Goal: Information Seeking & Learning: Learn about a topic

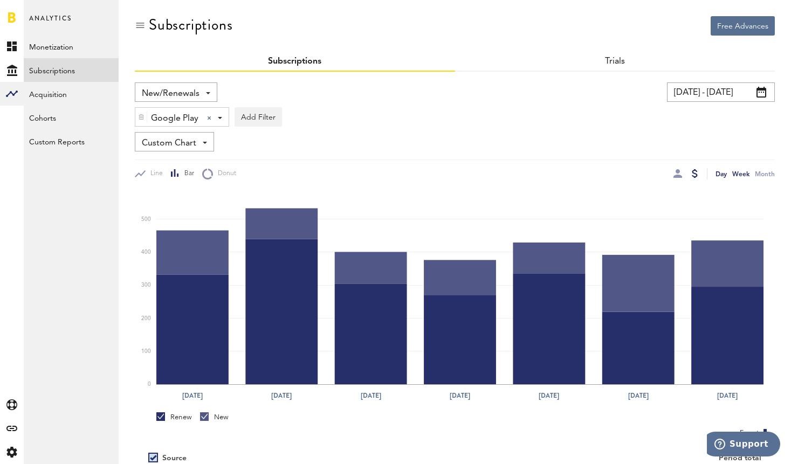
click at [743, 173] on div "Week" at bounding box center [740, 173] width 17 height 11
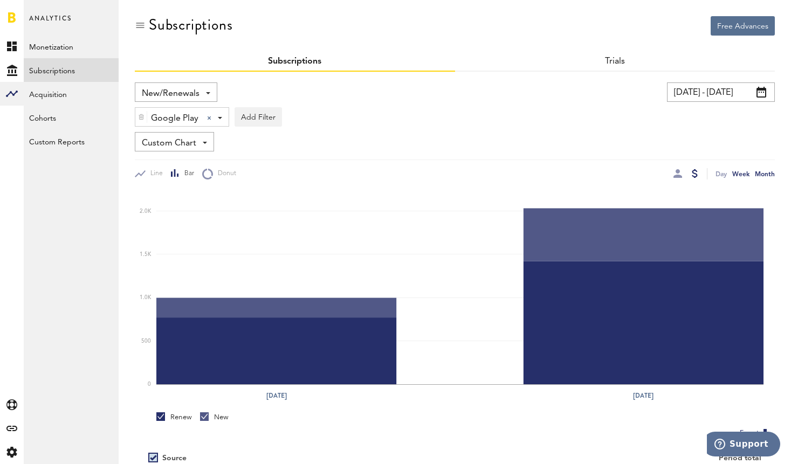
click at [767, 175] on div "Month" at bounding box center [765, 173] width 20 height 11
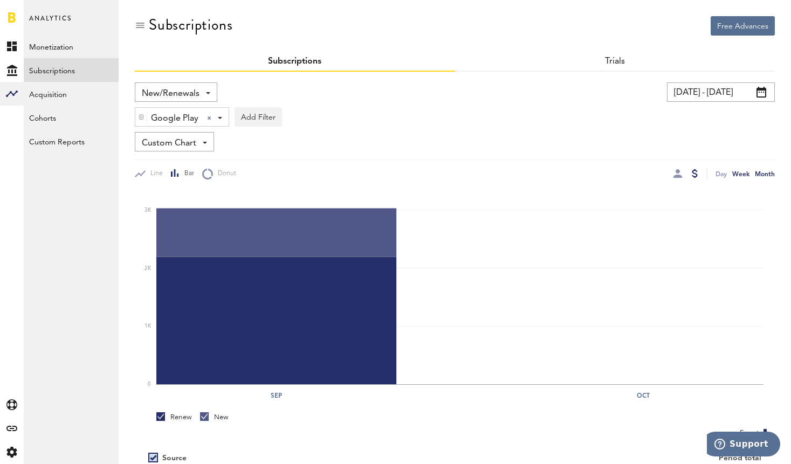
click at [741, 174] on div "Week" at bounding box center [740, 173] width 17 height 11
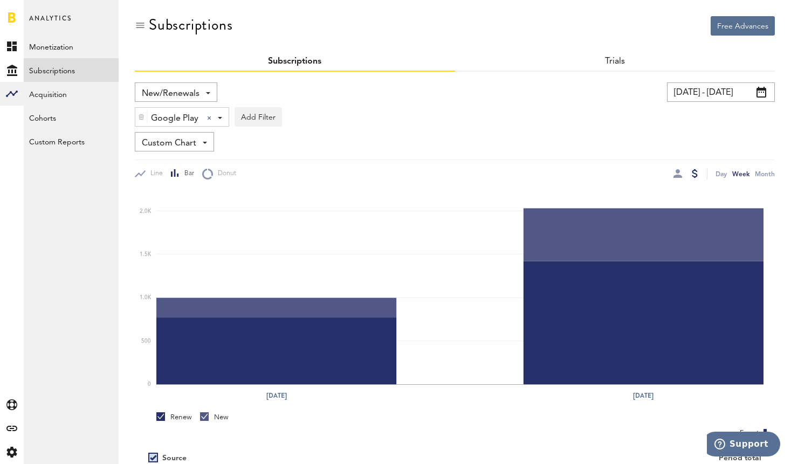
scroll to position [1, 0]
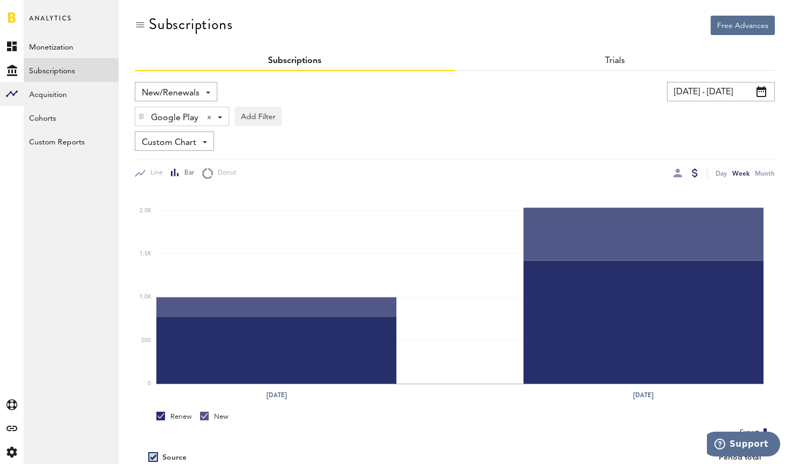
click at [693, 90] on input "[DATE] - [DATE]" at bounding box center [721, 91] width 108 height 19
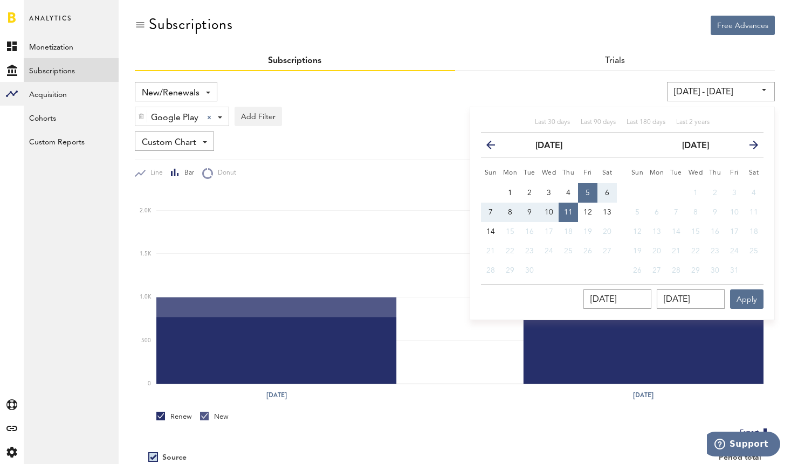
scroll to position [0, 0]
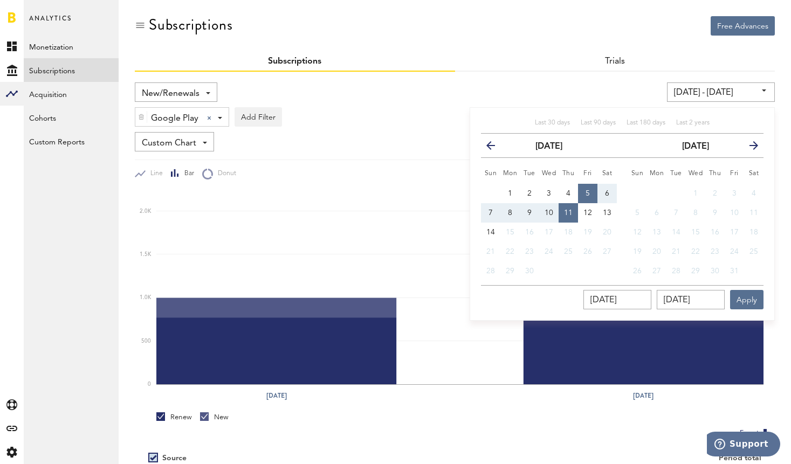
click at [495, 148] on icon "button" at bounding box center [495, 148] width 0 height 0
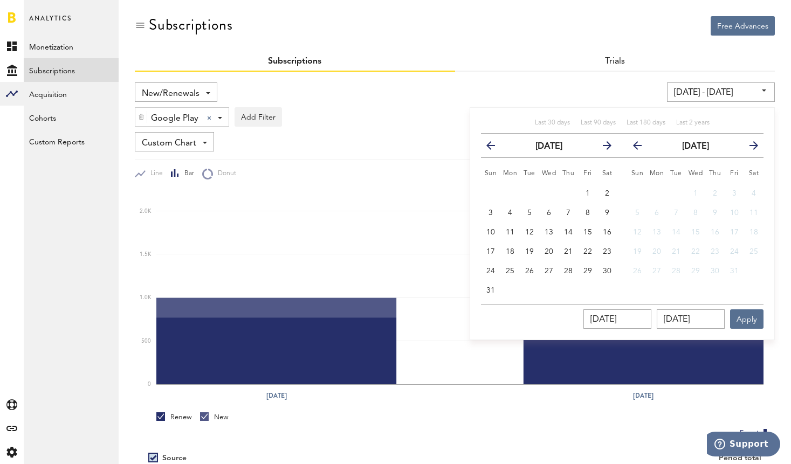
click at [642, 148] on icon "button" at bounding box center [642, 148] width 0 height 0
click at [487, 289] on span "31" at bounding box center [490, 291] width 9 height 8
type input "31.08.25 - 31.08.25"
type input "31.08.2025"
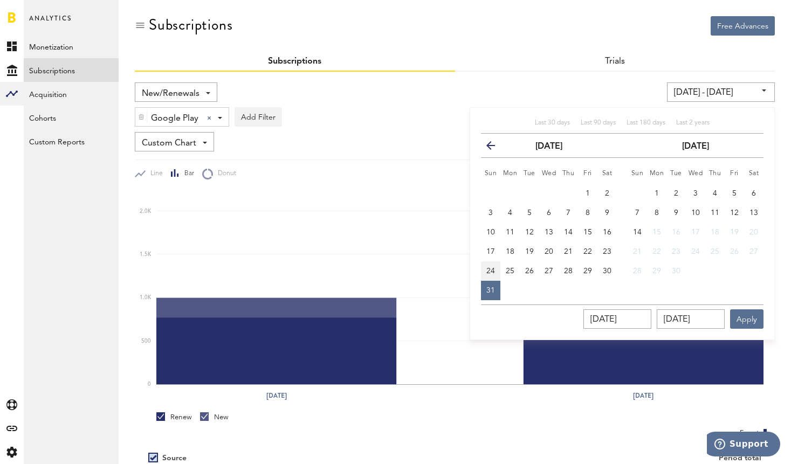
click at [492, 271] on span "24" at bounding box center [490, 271] width 9 height 8
type input "24.08.25 - 24.08.25"
type input "24.08.2025"
click at [758, 215] on button "13" at bounding box center [753, 212] width 19 height 19
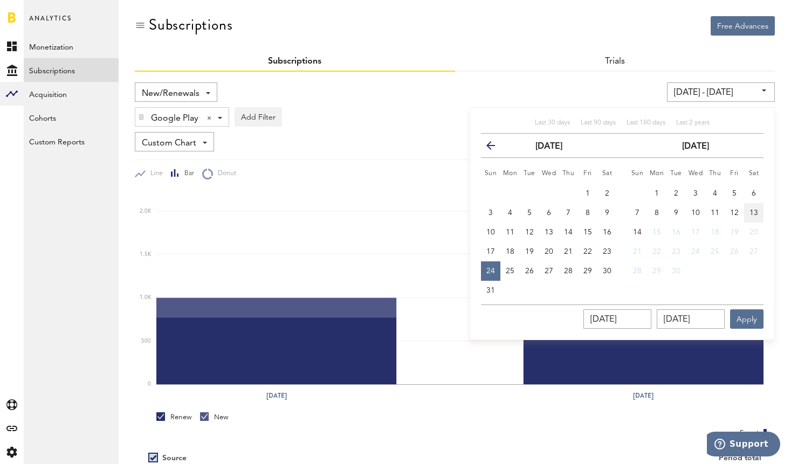
type input "24.08.25 - 13.09.25"
type input "13.09.2025"
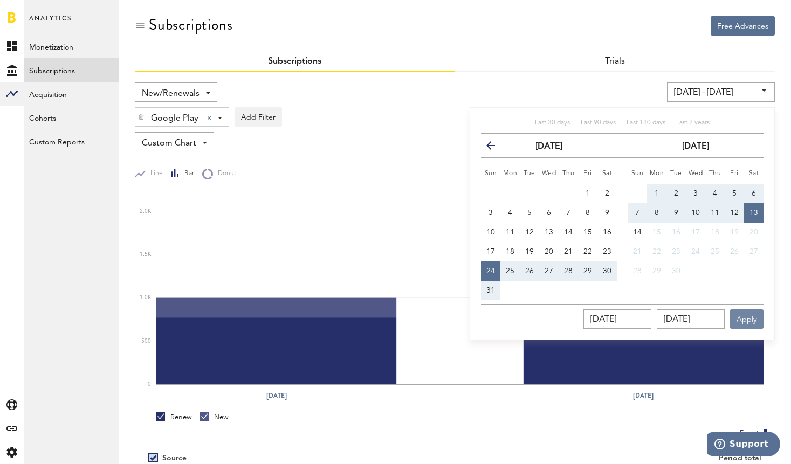
click at [748, 323] on button "Apply" at bounding box center [746, 318] width 33 height 19
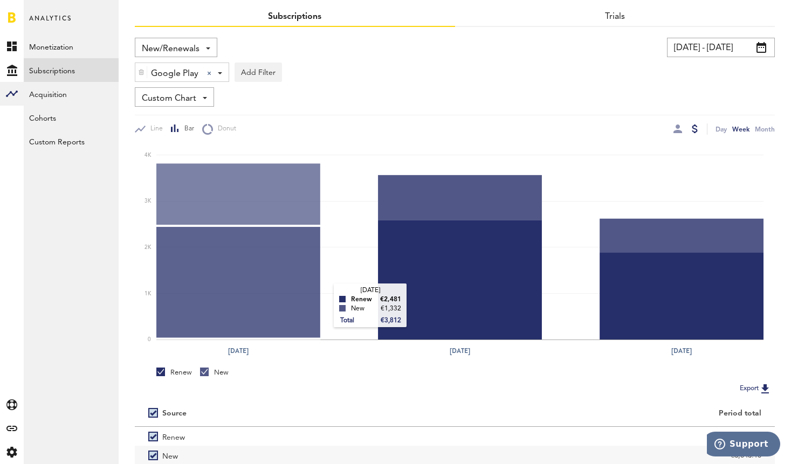
scroll to position [63, 0]
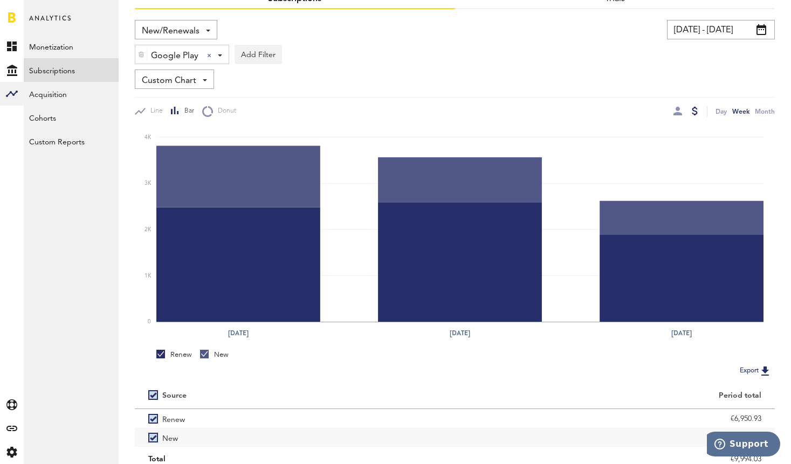
click at [712, 28] on input "24.08.25 - 13.09.25" at bounding box center [721, 29] width 108 height 19
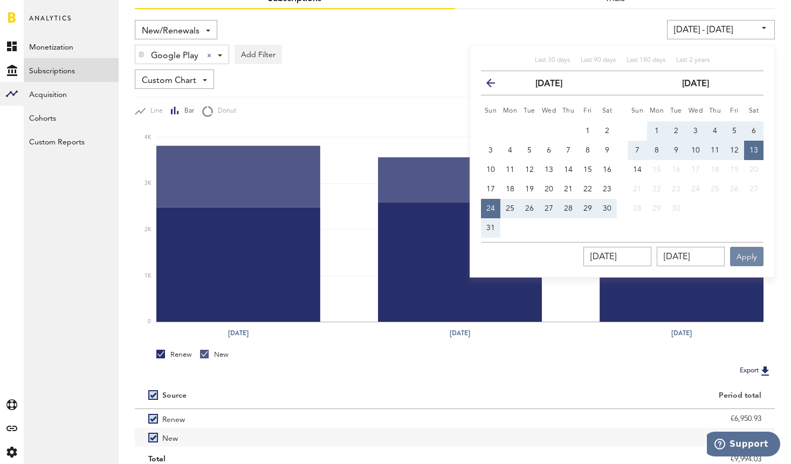
click at [743, 260] on button "Apply" at bounding box center [746, 256] width 33 height 19
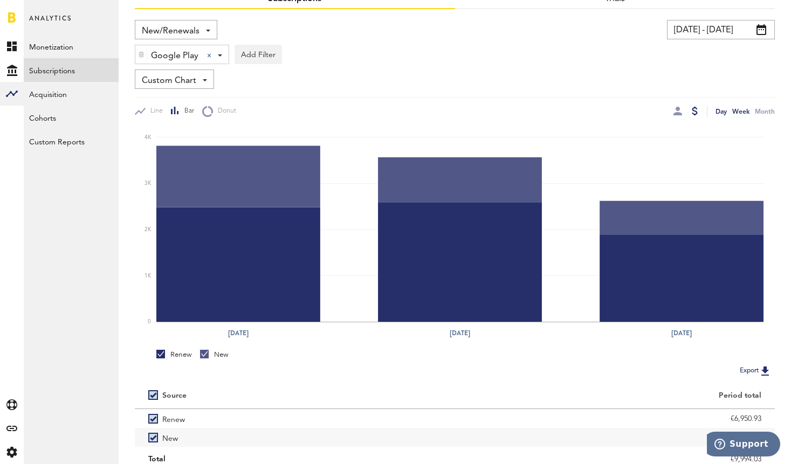
click at [715, 113] on div "Day" at bounding box center [720, 111] width 11 height 11
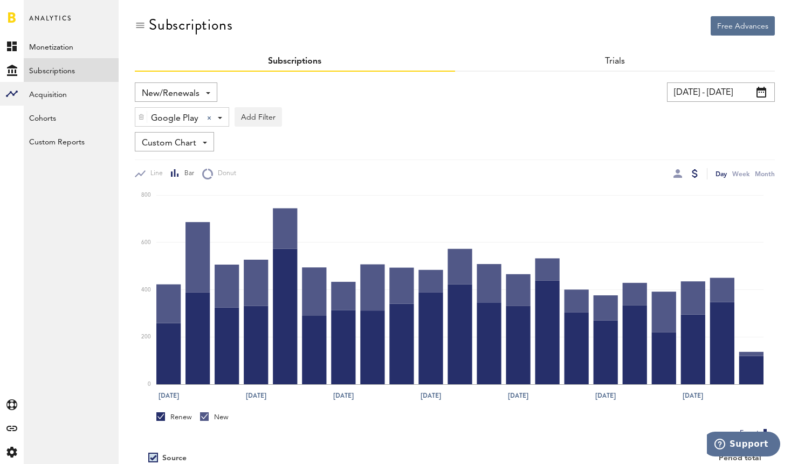
click at [710, 97] on input "24.08.25 - 13.09.25" at bounding box center [721, 91] width 108 height 19
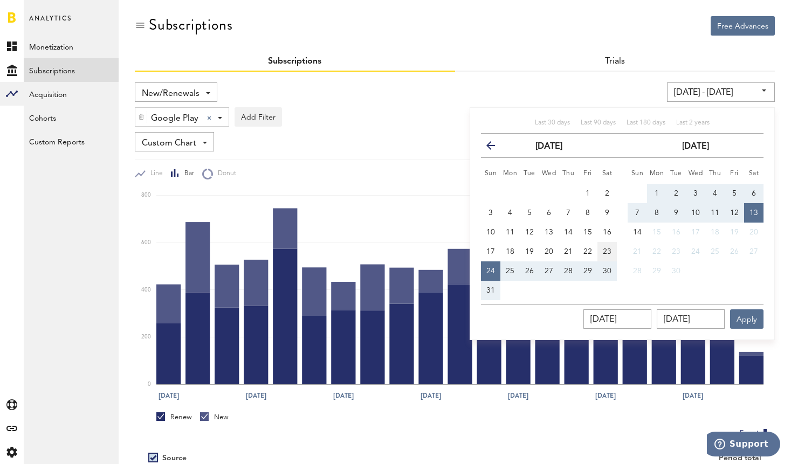
click at [604, 254] on span "23" at bounding box center [607, 252] width 9 height 8
type input "23.08.25 - 23.08.25"
type input "23.08.2025"
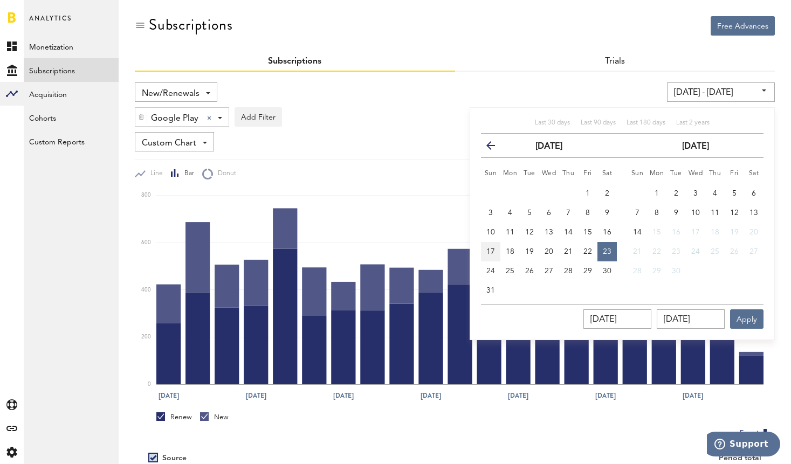
click at [489, 252] on span "17" at bounding box center [490, 252] width 9 height 8
type input "17.08.25 - 17.08.25"
type input "17.08.2025"
click at [491, 272] on span "24" at bounding box center [490, 271] width 9 height 8
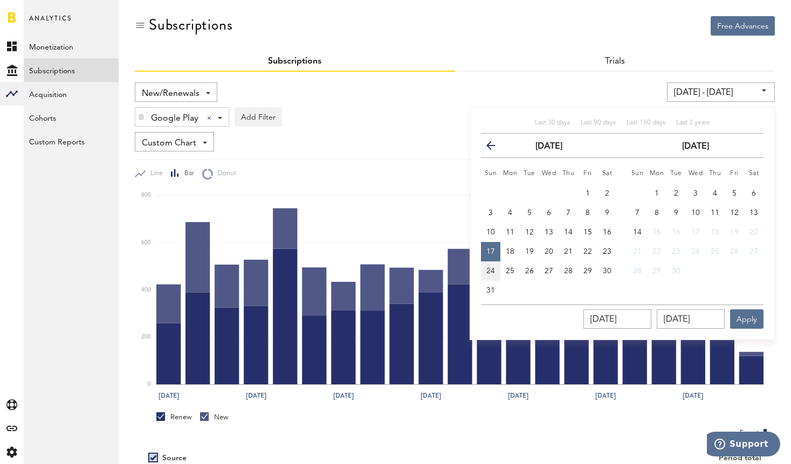
type input "17.08.25 - 24.08.25"
type input "24.08.2025"
click at [487, 267] on span "24" at bounding box center [490, 271] width 9 height 8
click at [753, 211] on span "13" at bounding box center [753, 213] width 9 height 8
drag, startPoint x: 488, startPoint y: 252, endPoint x: 498, endPoint y: 250, distance: 9.4
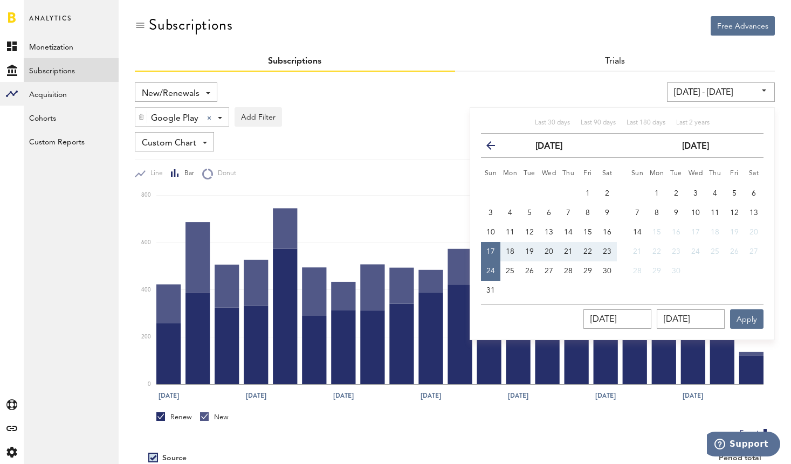
click at [488, 252] on span "17" at bounding box center [490, 252] width 9 height 8
type input "17.08.25 - 17.08.25"
type input "17.08.2025"
click at [760, 212] on button "13" at bounding box center [753, 212] width 19 height 19
type input "17.08.25 - 13.09.25"
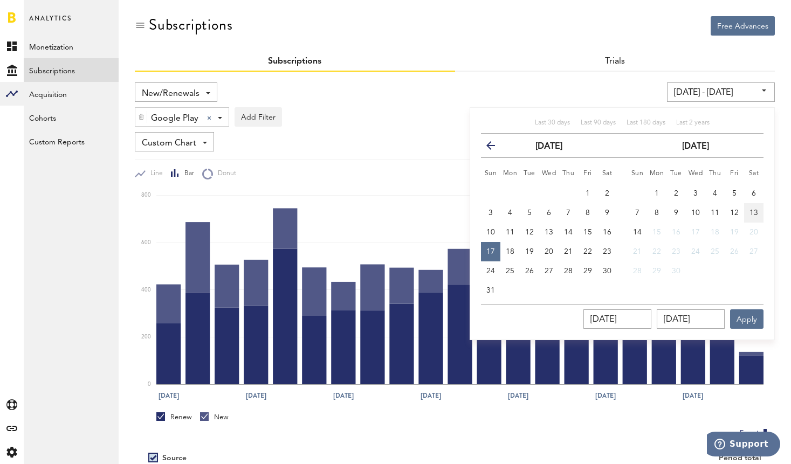
type input "13.09.2025"
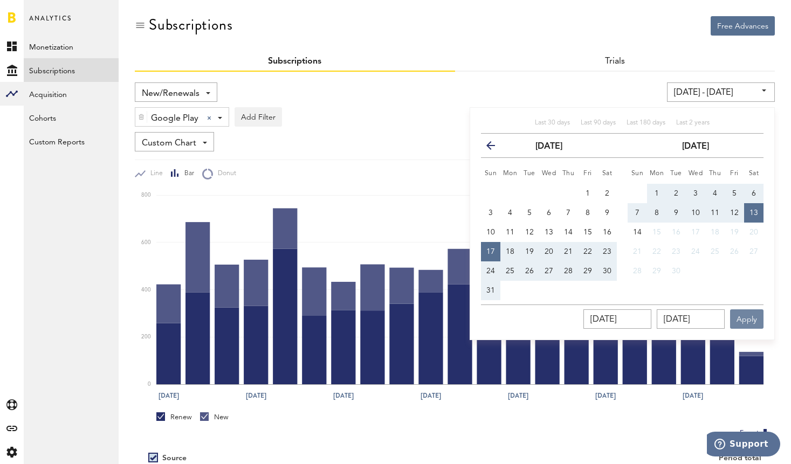
click at [751, 316] on button "Apply" at bounding box center [746, 318] width 33 height 19
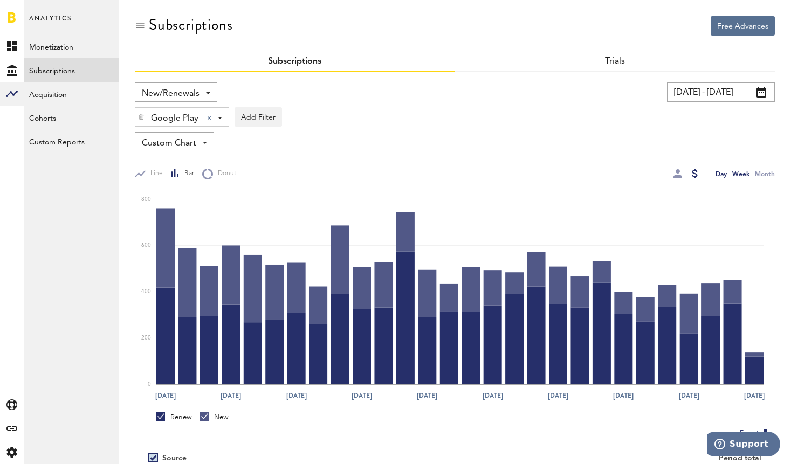
click at [747, 175] on div "Week" at bounding box center [740, 173] width 17 height 11
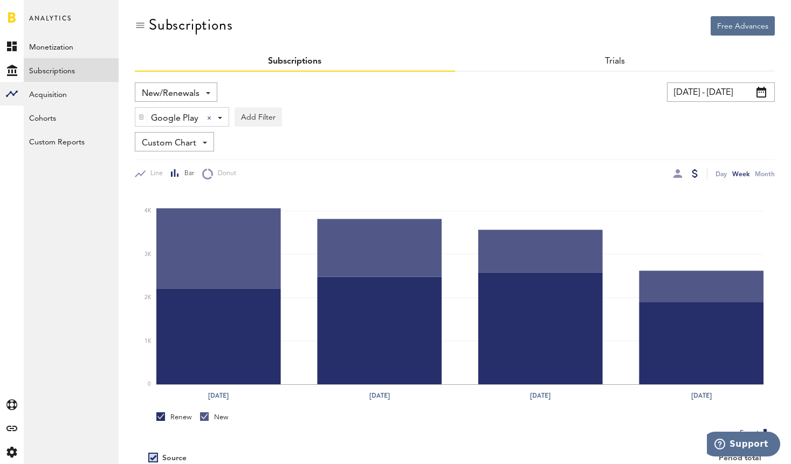
click at [187, 121] on span "Google Play" at bounding box center [174, 118] width 47 height 18
click at [191, 143] on span "Apple App Store" at bounding box center [187, 143] width 82 height 18
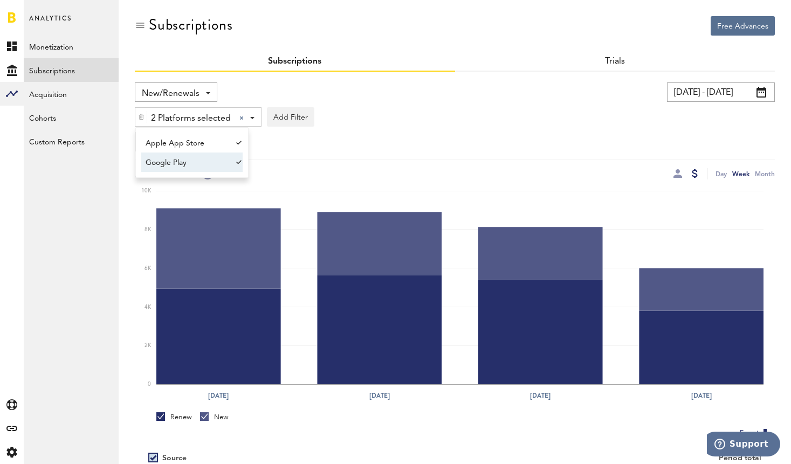
click at [183, 162] on span "Google Play" at bounding box center [187, 163] width 82 height 18
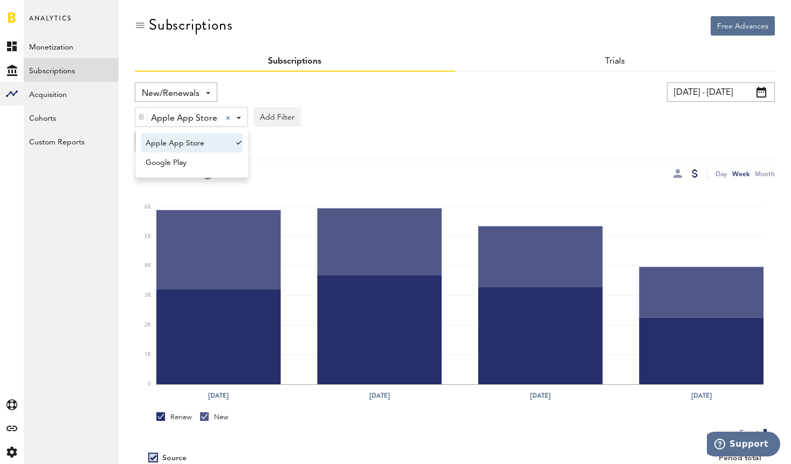
click at [277, 81] on div "New/Renewals Revenue MRR Actives Trial Status Billing Retries New Subscriptions…" at bounding box center [455, 301] width 640 height 459
click at [50, 49] on link "Monetization" at bounding box center [71, 47] width 95 height 24
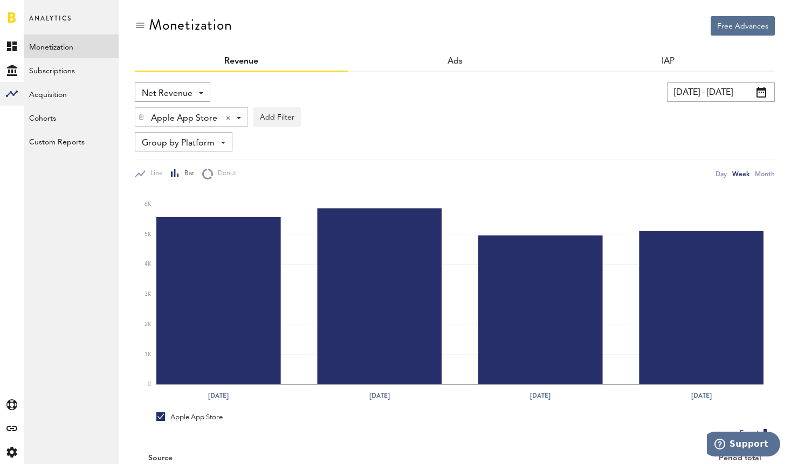
click at [223, 118] on div "Apple App Store Apple App Store Apple App Store Google Play Admob" at bounding box center [191, 117] width 112 height 19
click at [226, 118] on div at bounding box center [228, 118] width 4 height 4
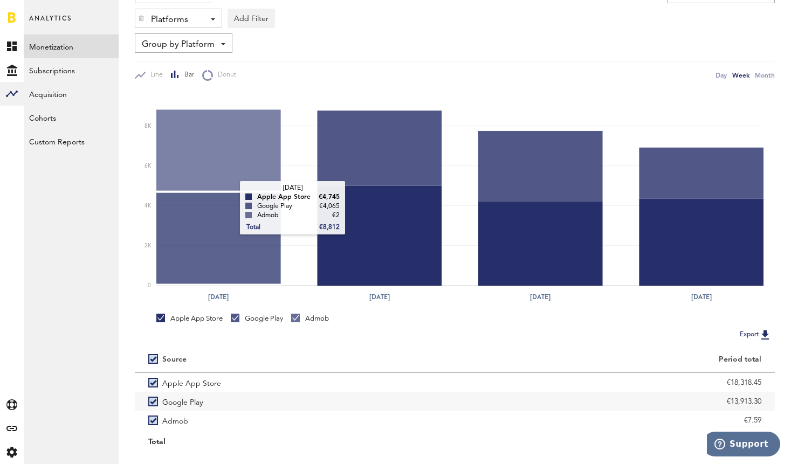
scroll to position [101, 0]
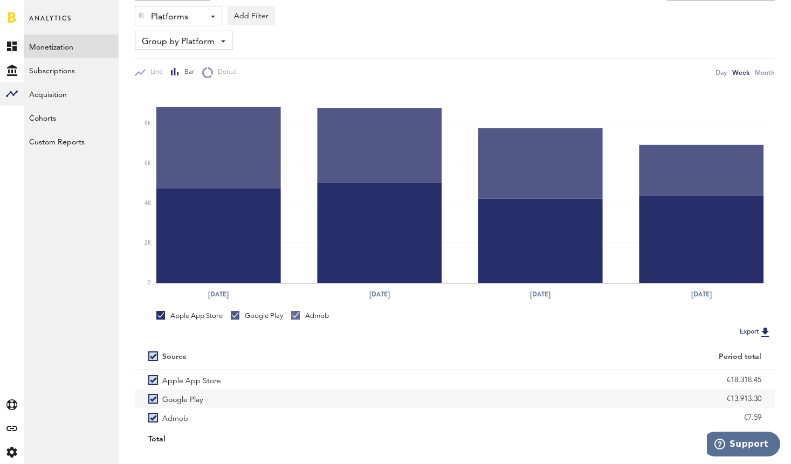
click at [166, 314] on div "Apple App Store" at bounding box center [189, 316] width 66 height 10
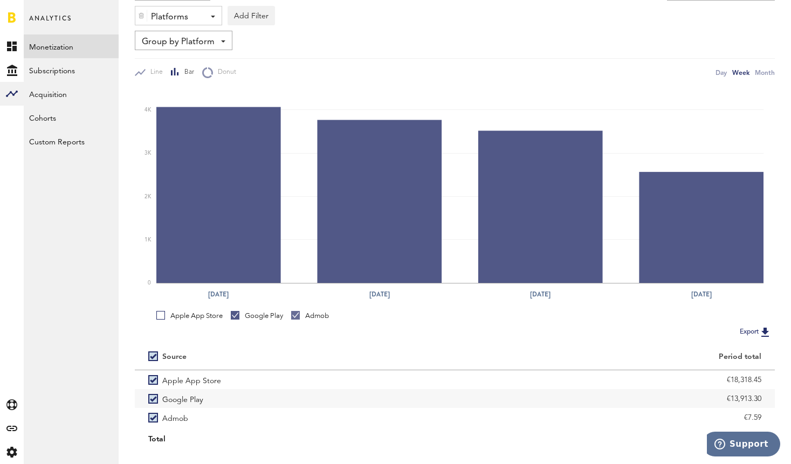
click at [164, 313] on link "Apple App Store" at bounding box center [189, 316] width 66 height 10
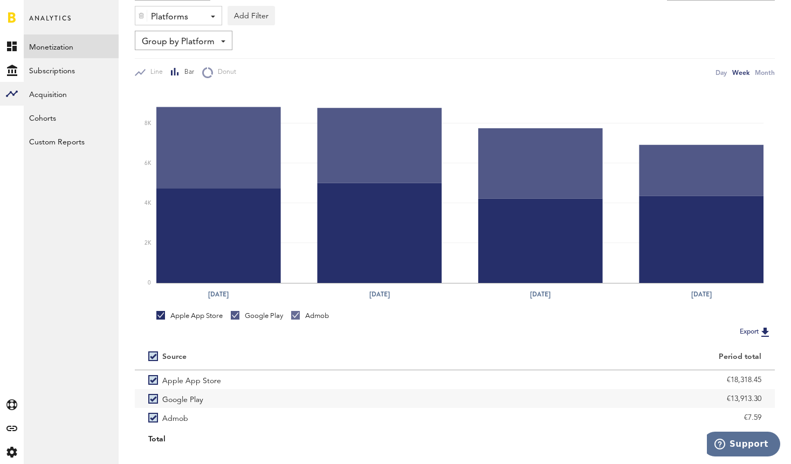
click at [237, 316] on link "Google Play" at bounding box center [257, 316] width 52 height 10
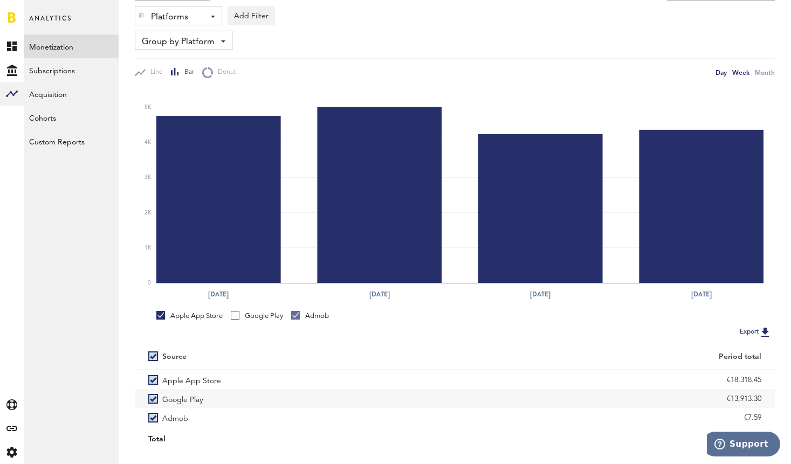
click at [719, 75] on div "Day" at bounding box center [720, 72] width 11 height 11
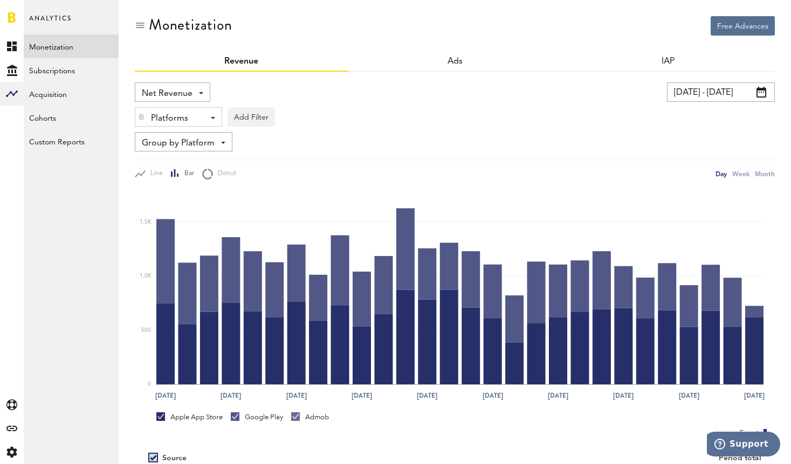
click at [241, 419] on div "Google Play" at bounding box center [257, 417] width 52 height 10
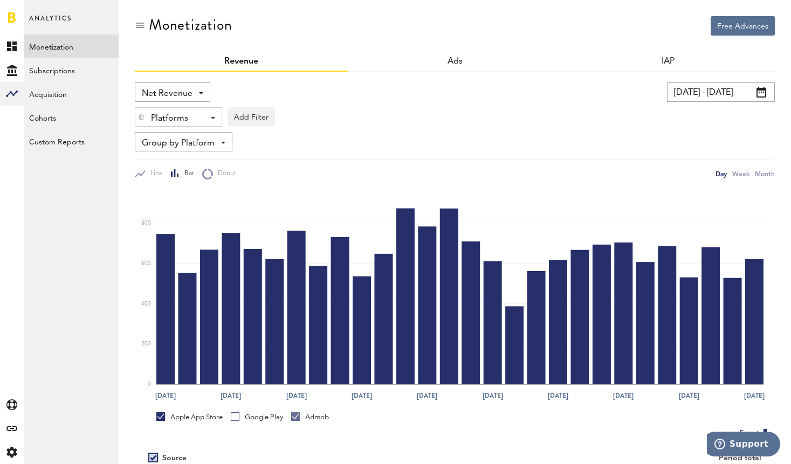
click at [239, 418] on div at bounding box center [235, 416] width 9 height 9
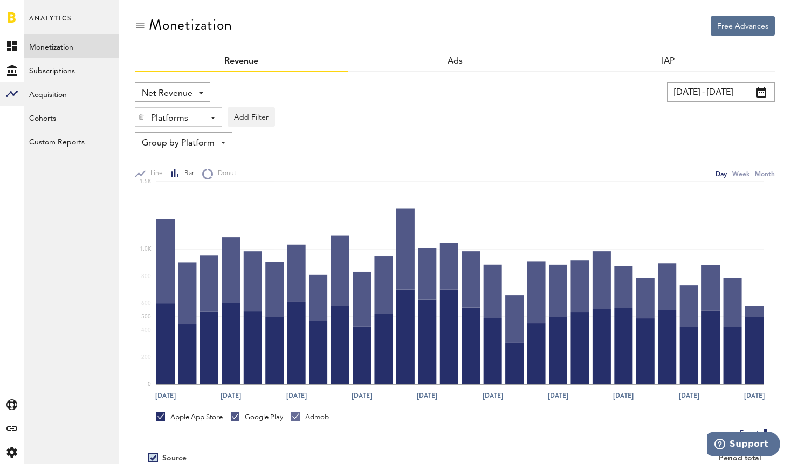
click at [239, 418] on div at bounding box center [235, 416] width 9 height 9
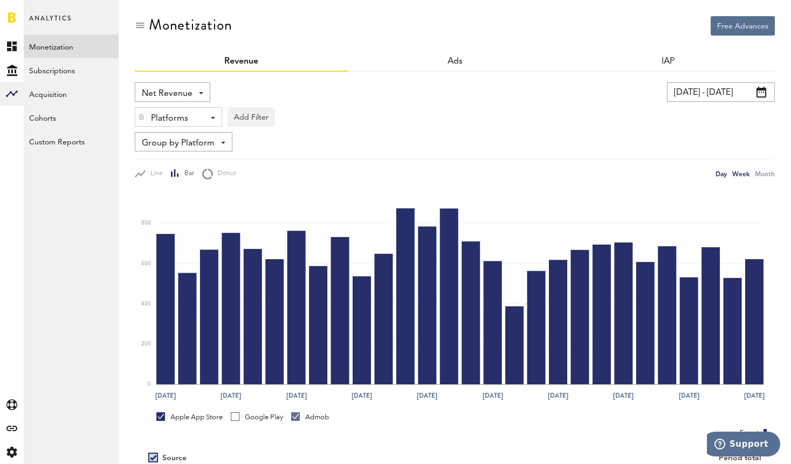
click at [746, 173] on div "Week" at bounding box center [740, 173] width 17 height 11
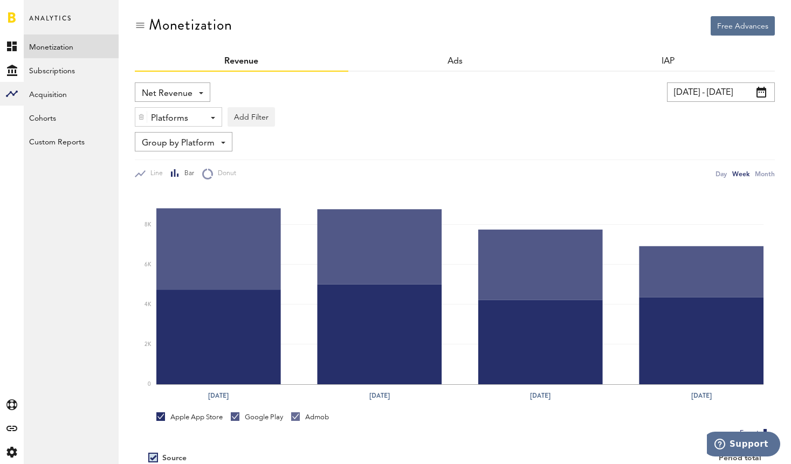
click at [210, 120] on div "Platforms - Apple App Store Google Play Admob" at bounding box center [178, 117] width 86 height 19
click at [184, 138] on span "Apple App Store" at bounding box center [187, 143] width 82 height 18
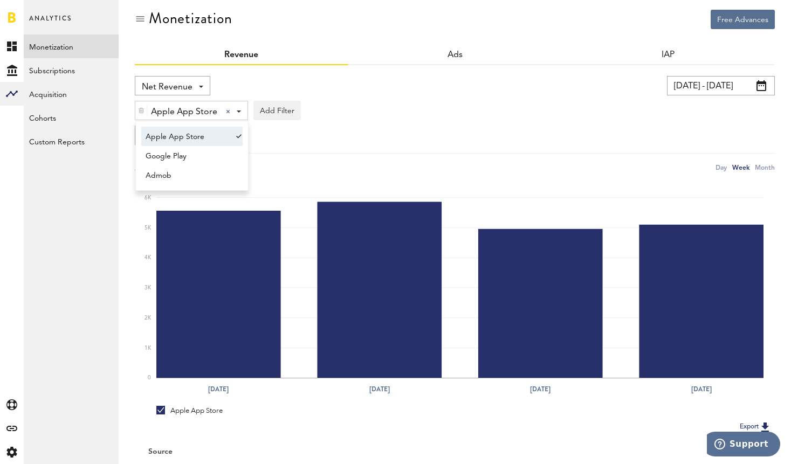
scroll to position [27, 0]
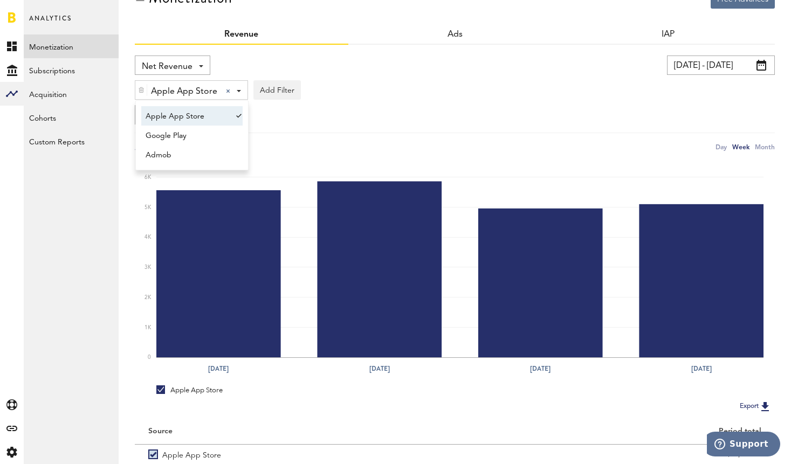
click at [82, 197] on div "Analytics Monetization Subscriptions Acquisition Cohorts Custom Reports Storybe…" at bounding box center [71, 232] width 95 height 464
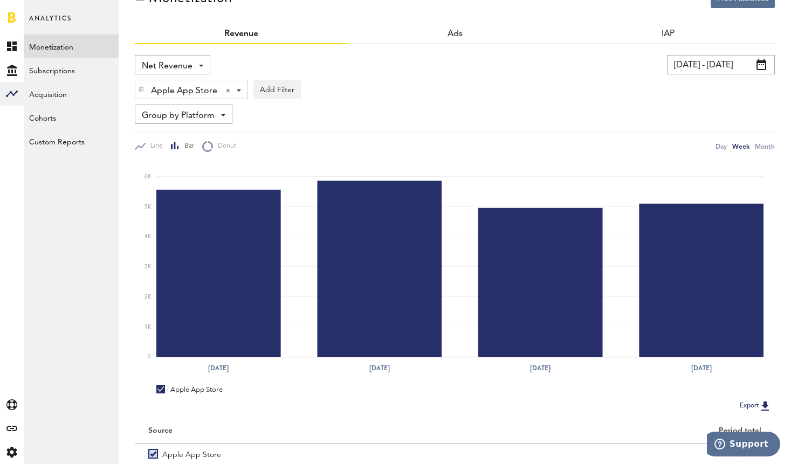
click at [205, 118] on span "Group by Platform" at bounding box center [178, 116] width 73 height 18
click at [203, 157] on span "Group by Revenue Type" at bounding box center [188, 159] width 84 height 18
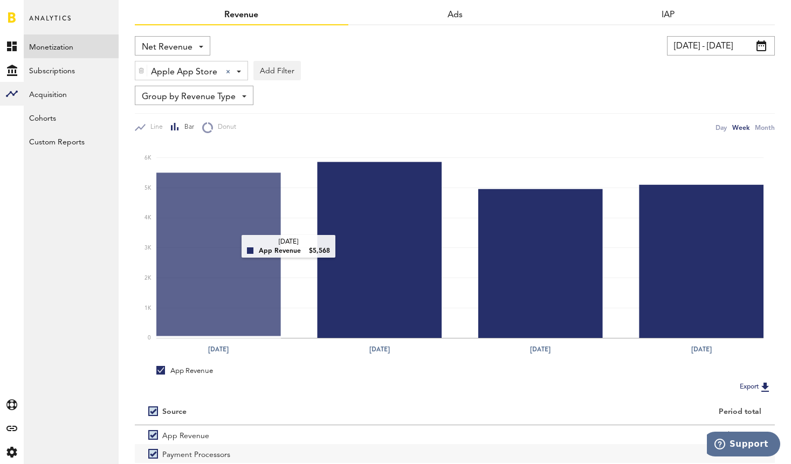
scroll to position [25, 0]
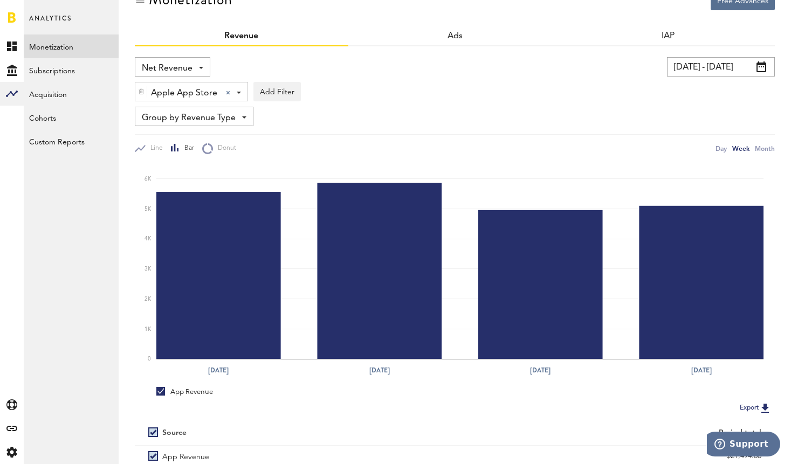
click at [215, 118] on span "Group by Revenue Type" at bounding box center [189, 118] width 94 height 18
click at [185, 184] on span "Group by App" at bounding box center [194, 180] width 97 height 18
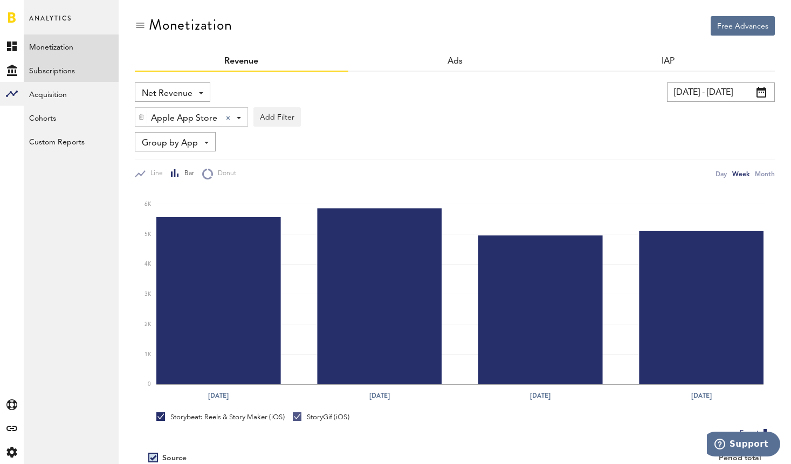
click at [67, 73] on link "Subscriptions" at bounding box center [71, 70] width 95 height 24
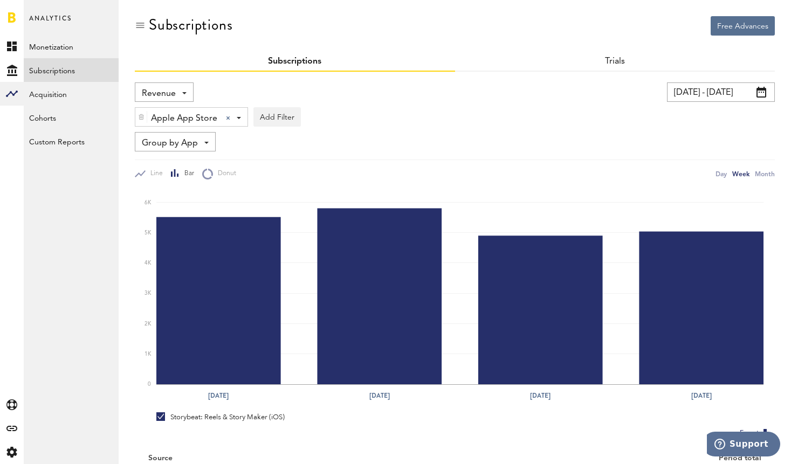
click at [176, 92] on div "Revenue Revenue MRR Actives Trial Status Billing Retries New Subscriptions Rene…" at bounding box center [164, 91] width 59 height 19
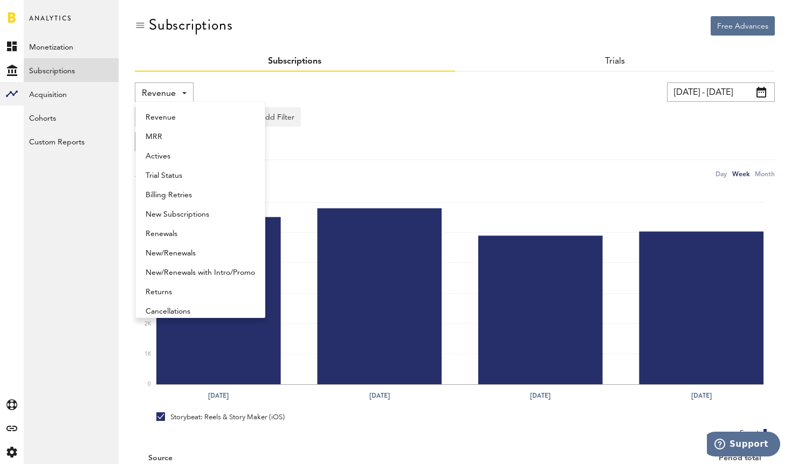
scroll to position [5, 0]
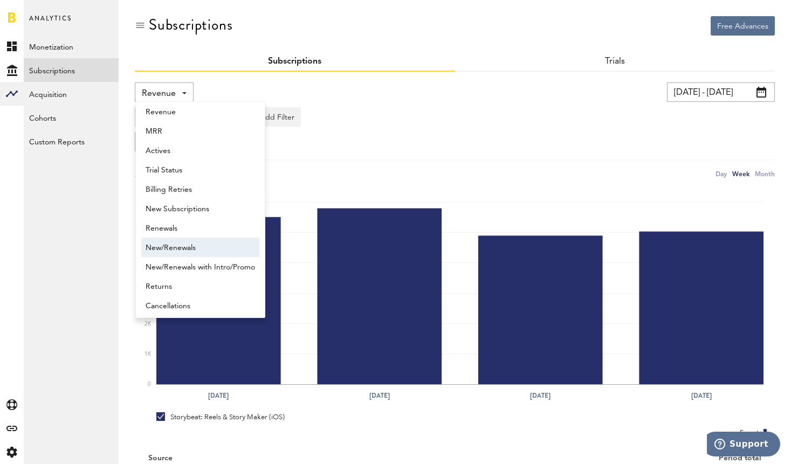
click at [187, 246] on span "New/Renewals" at bounding box center [200, 248] width 109 height 18
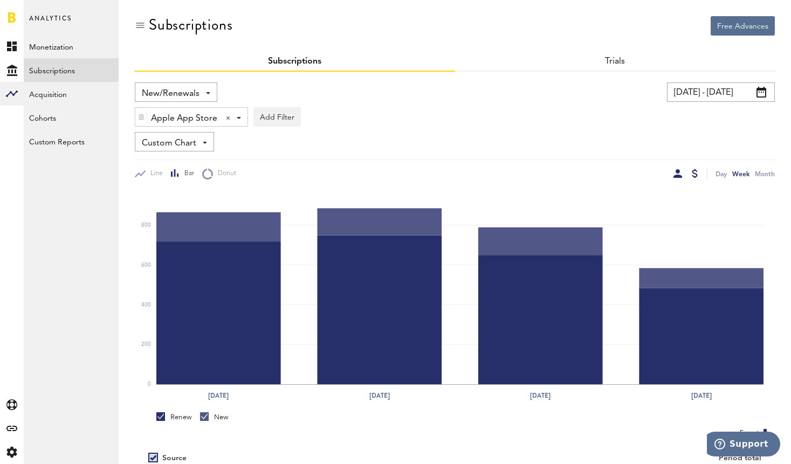
click at [695, 174] on div at bounding box center [695, 173] width 6 height 9
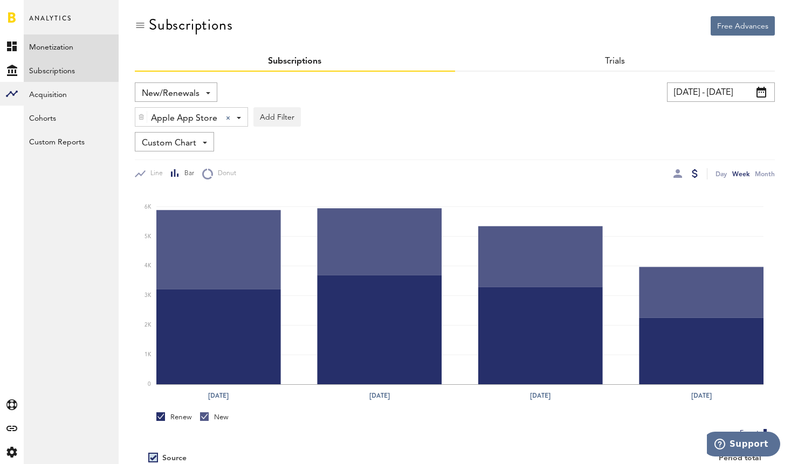
click at [66, 44] on link "Monetization" at bounding box center [71, 47] width 95 height 24
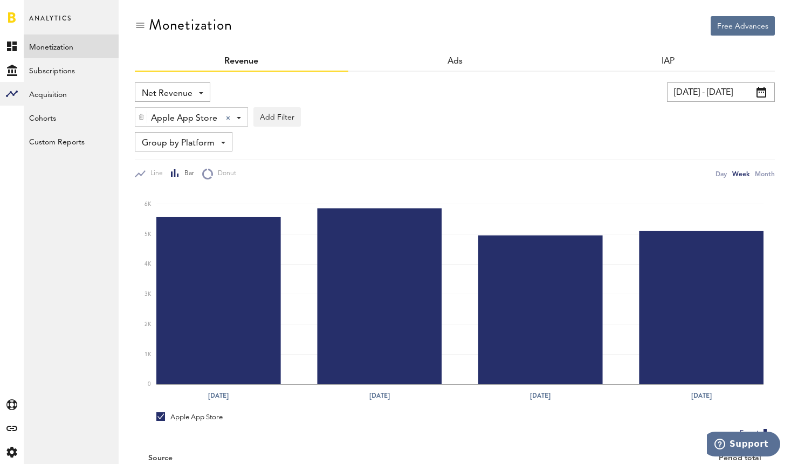
click at [187, 95] on span "Net Revenue" at bounding box center [167, 94] width 51 height 18
click at [186, 130] on span "Gross Revenue" at bounding box center [173, 137] width 54 height 18
click at [158, 93] on span "Gross Revenue" at bounding box center [171, 94] width 59 height 18
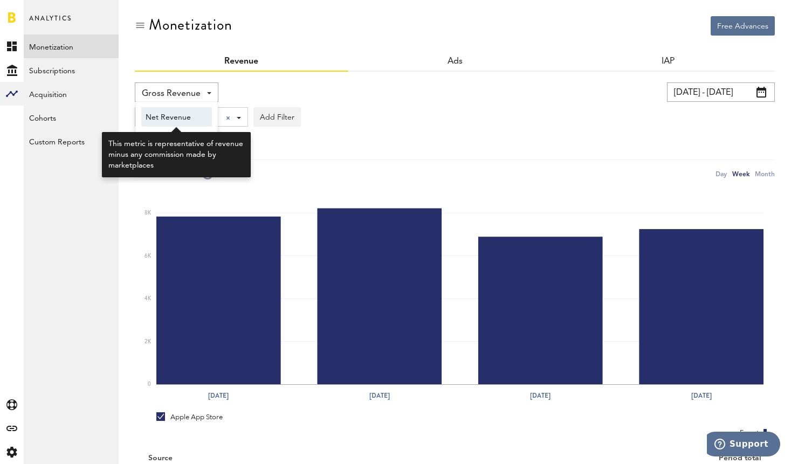
click at [163, 118] on span "Net Revenue" at bounding box center [177, 117] width 62 height 18
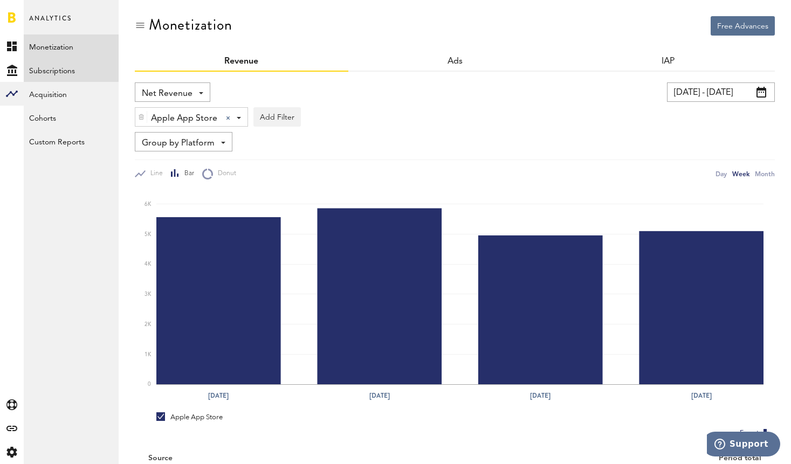
click at [54, 64] on link "Subscriptions" at bounding box center [71, 70] width 95 height 24
click at [182, 94] on span at bounding box center [184, 93] width 4 height 2
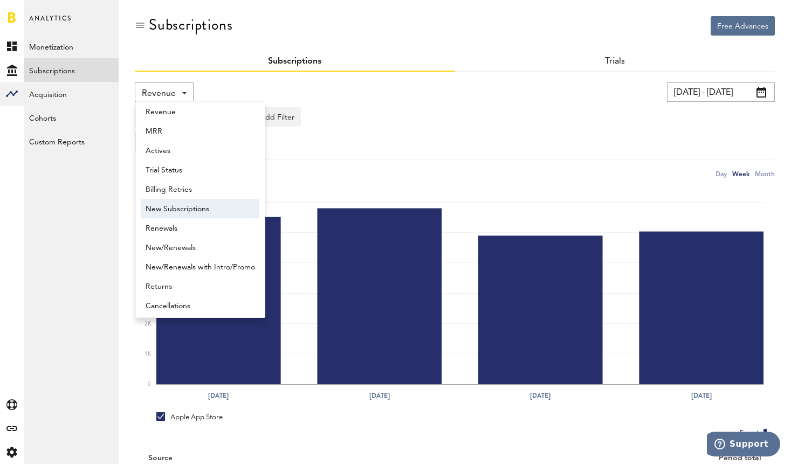
click at [189, 209] on span "New Subscriptions" at bounding box center [200, 209] width 109 height 18
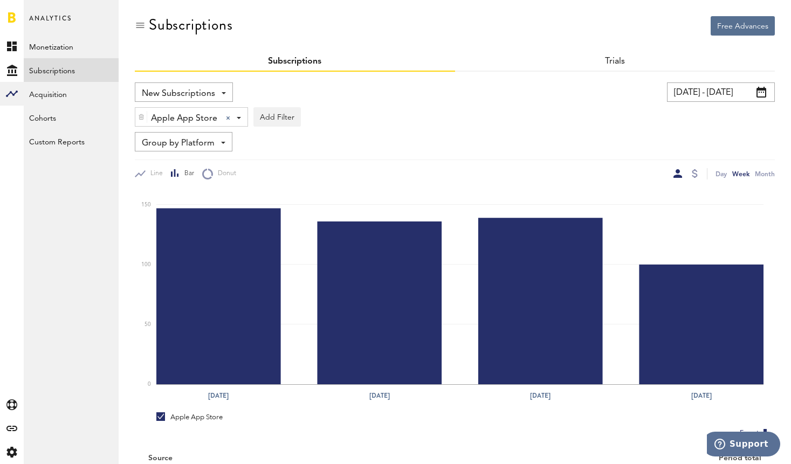
click at [698, 173] on div at bounding box center [694, 173] width 9 height 11
click at [692, 176] on div at bounding box center [695, 173] width 6 height 9
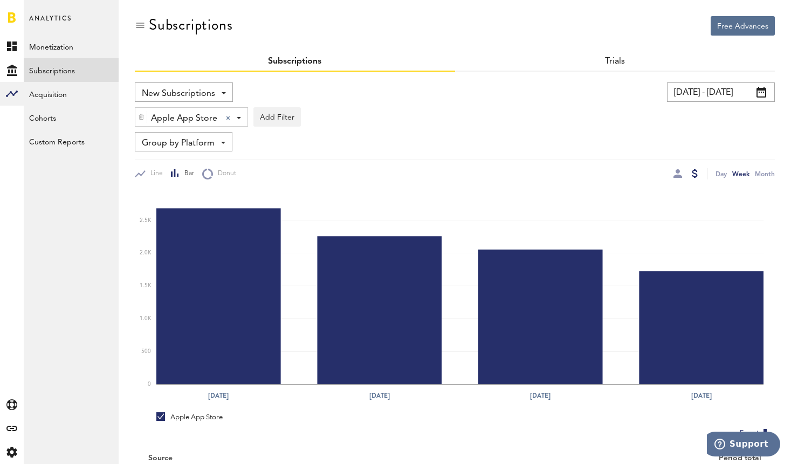
click at [188, 96] on span "New Subscriptions" at bounding box center [178, 94] width 73 height 18
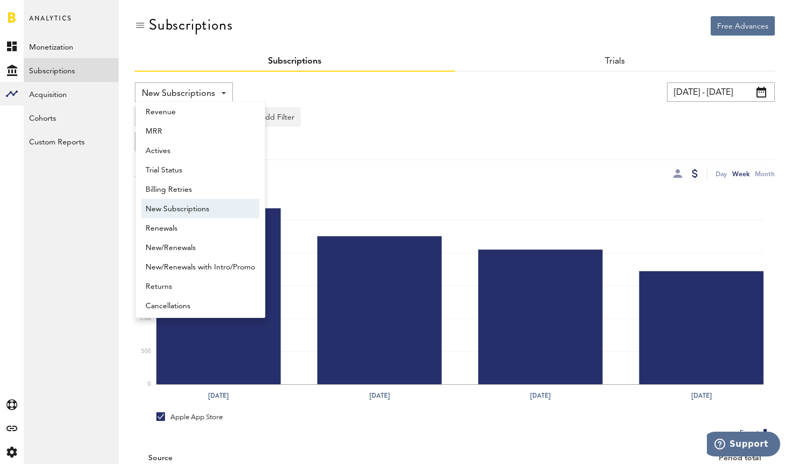
scroll to position [9, 0]
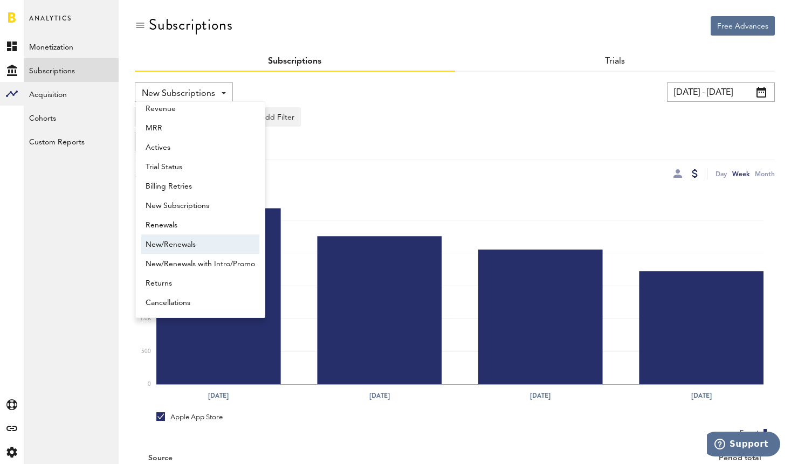
click at [166, 238] on span "New/Renewals" at bounding box center [200, 245] width 109 height 18
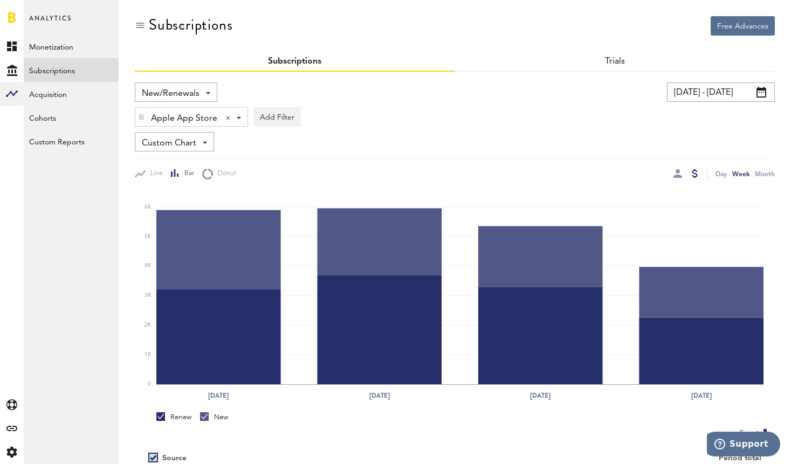
click at [185, 93] on span "New/Renewals" at bounding box center [171, 94] width 58 height 18
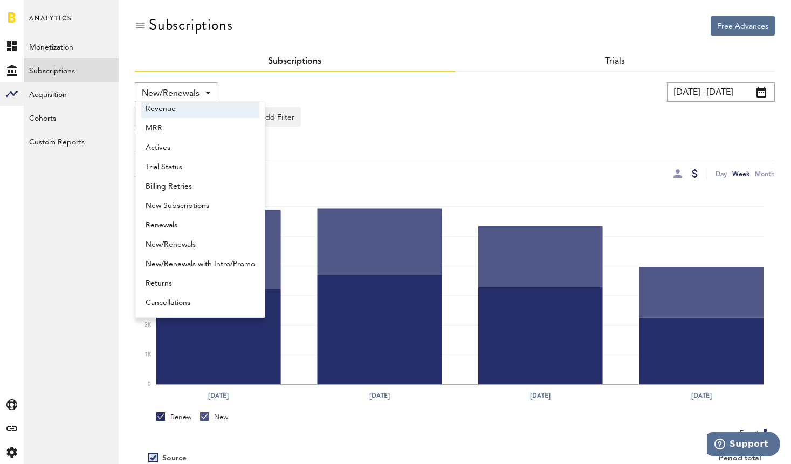
click at [170, 106] on span "Revenue" at bounding box center [200, 109] width 109 height 18
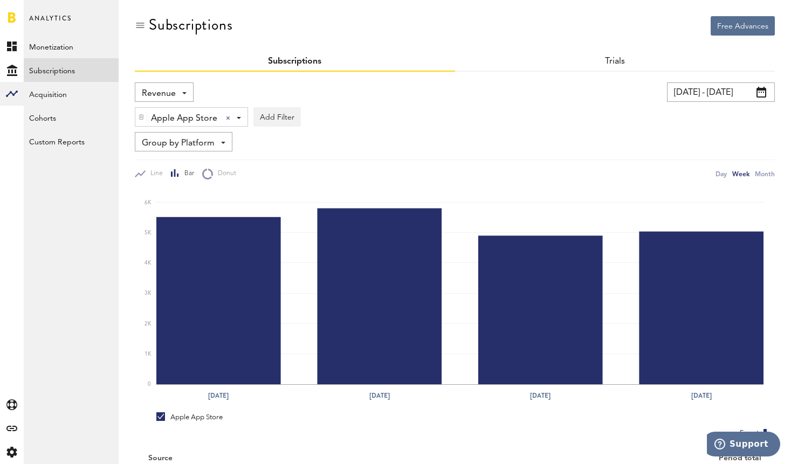
click at [179, 94] on div "Revenue Revenue MRR Actives Trial Status Billing Retries New Subscriptions Rene…" at bounding box center [164, 91] width 59 height 19
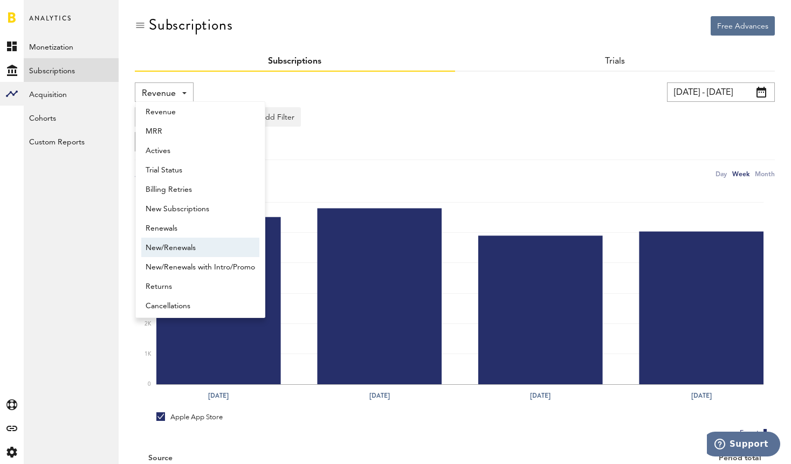
click at [176, 247] on span "New/Renewals" at bounding box center [200, 248] width 109 height 18
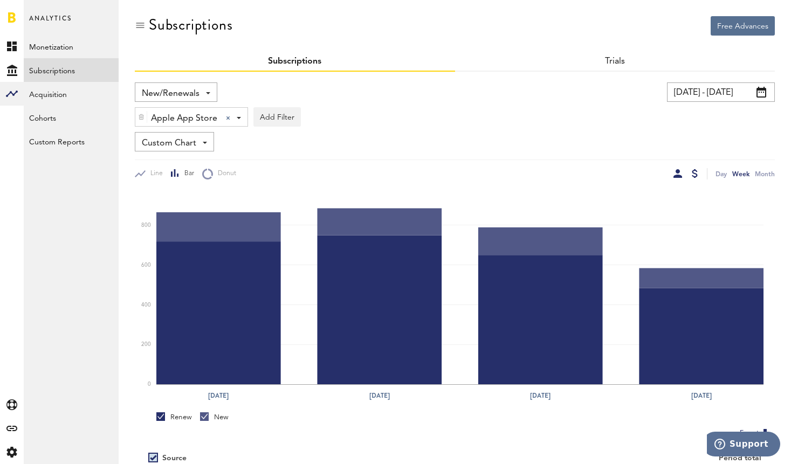
click at [693, 175] on div at bounding box center [695, 173] width 6 height 9
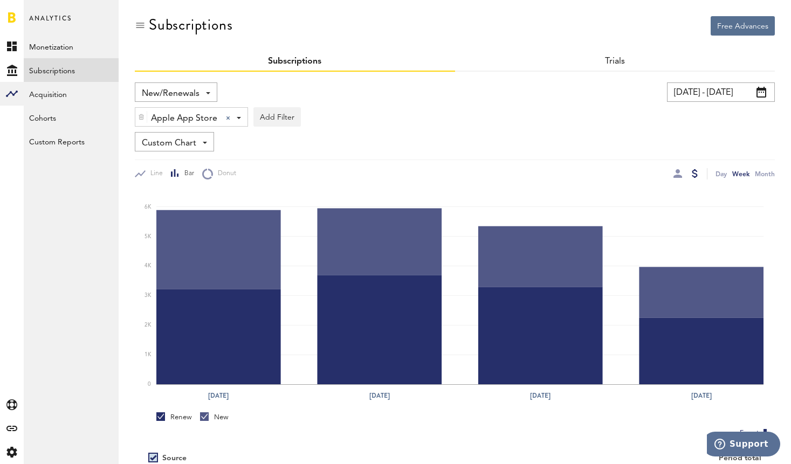
click at [190, 88] on span "New/Renewals" at bounding box center [171, 94] width 58 height 18
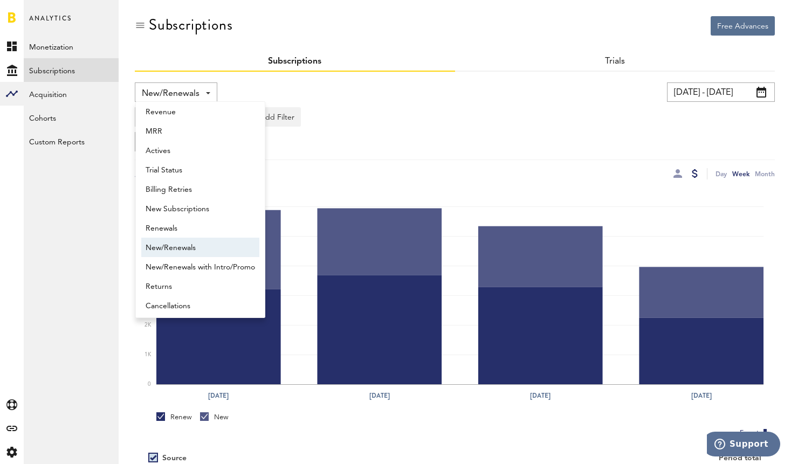
scroll to position [9, 0]
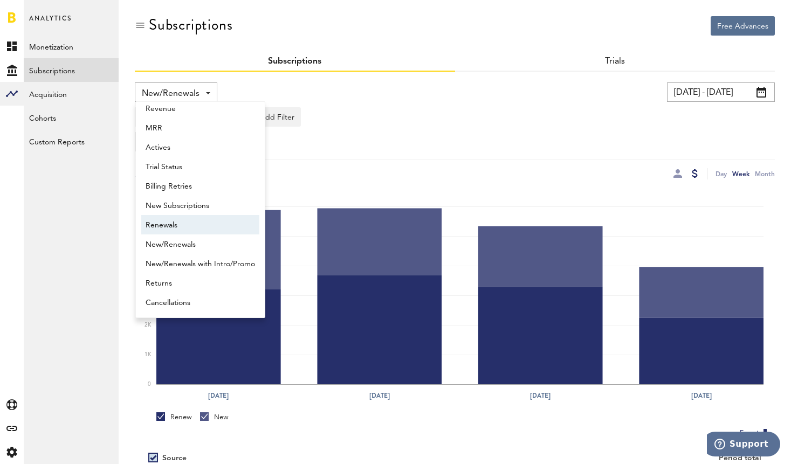
click at [181, 216] on span "Renewals" at bounding box center [200, 225] width 109 height 18
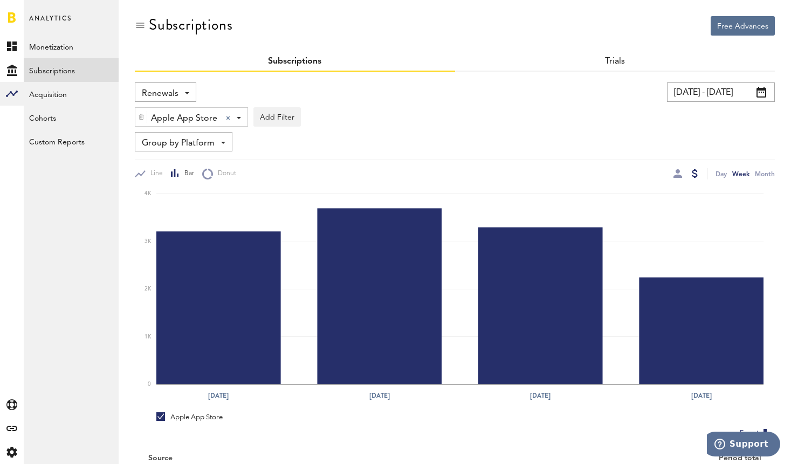
click at [186, 95] on div "Renewals Revenue MRR Actives Trial Status Billing Retries New Subscriptions Ren…" at bounding box center [165, 91] width 61 height 19
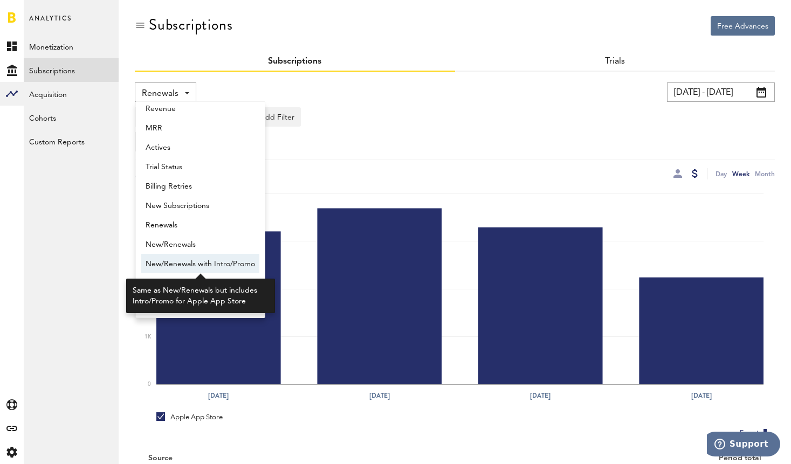
click at [203, 268] on span "New/Renewals with Intro/Promo" at bounding box center [200, 264] width 109 height 18
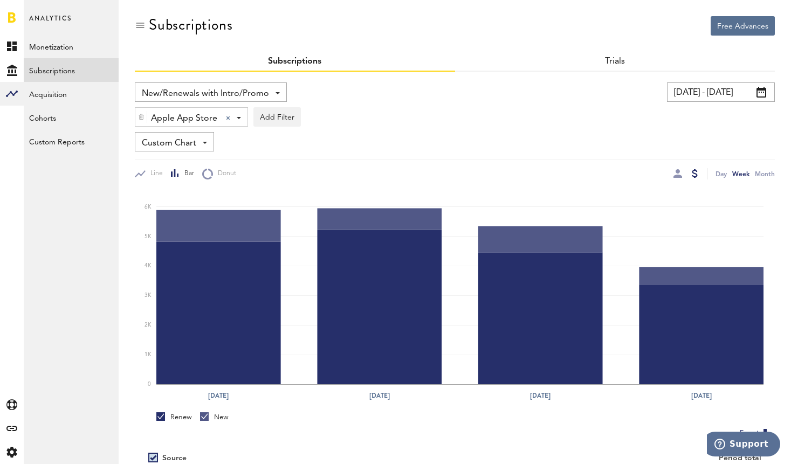
click at [205, 98] on span "New/Renewals with Intro/Promo" at bounding box center [205, 94] width 127 height 18
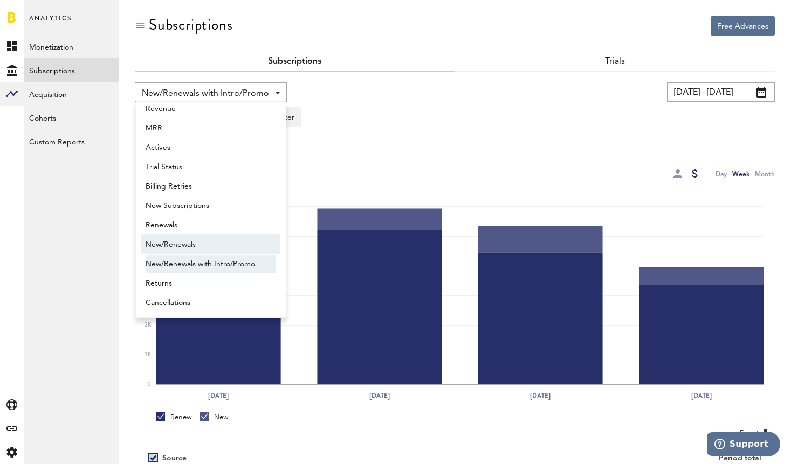
scroll to position [5, 0]
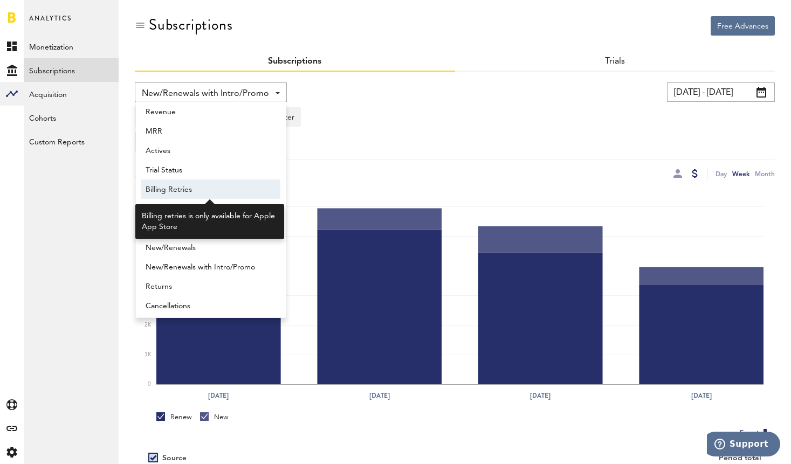
click at [168, 192] on span "Billing Retries" at bounding box center [211, 190] width 130 height 18
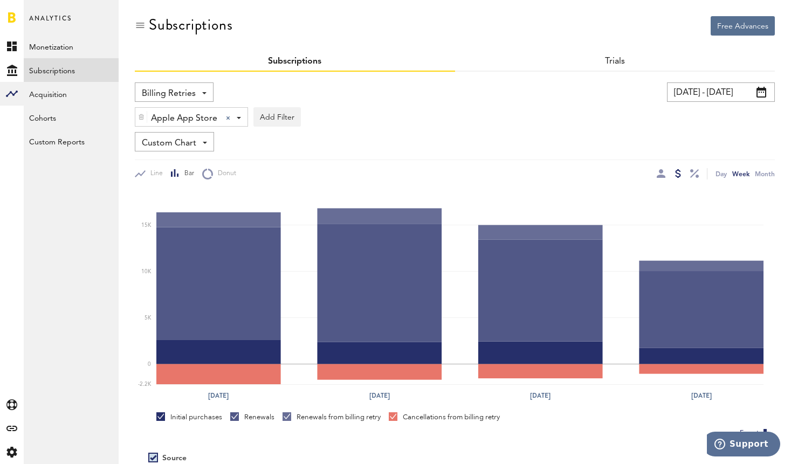
click at [188, 98] on span "Billing Retries" at bounding box center [169, 94] width 54 height 18
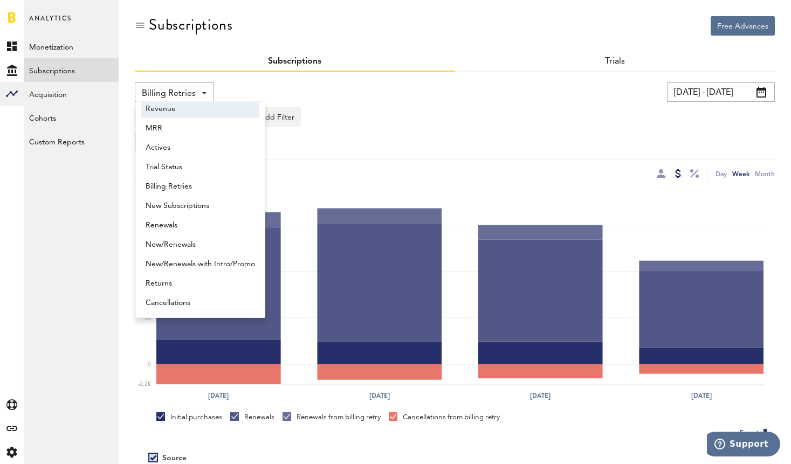
click at [150, 109] on span "Revenue" at bounding box center [200, 109] width 109 height 18
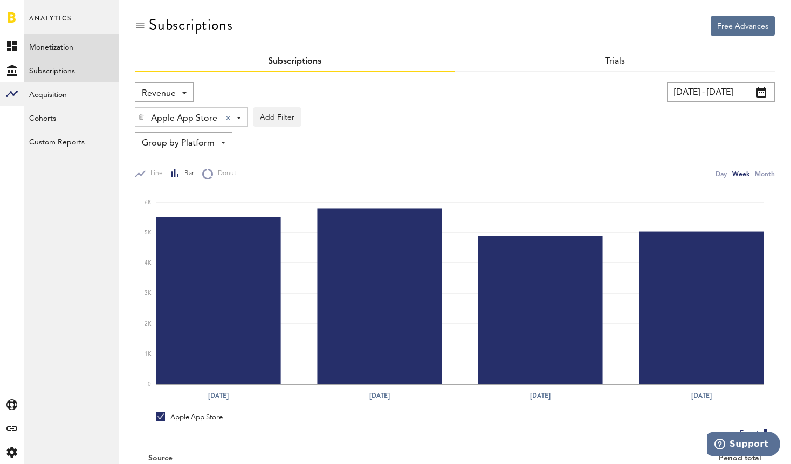
click at [51, 45] on link "Monetization" at bounding box center [71, 47] width 95 height 24
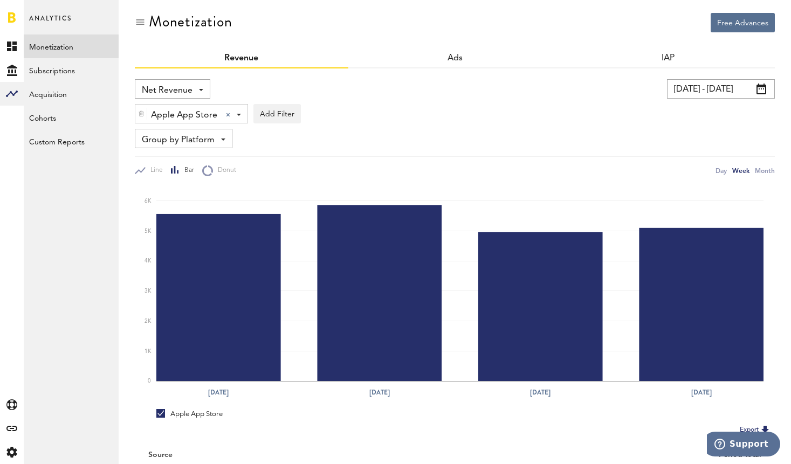
scroll to position [4, 0]
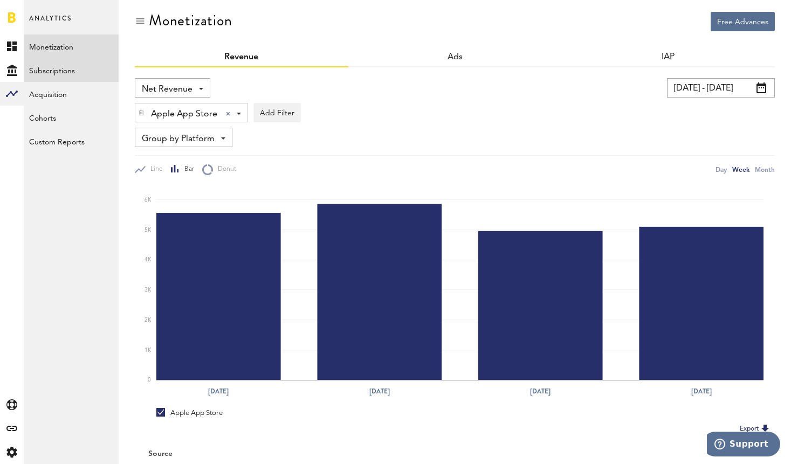
click at [51, 76] on link "Subscriptions" at bounding box center [71, 70] width 95 height 24
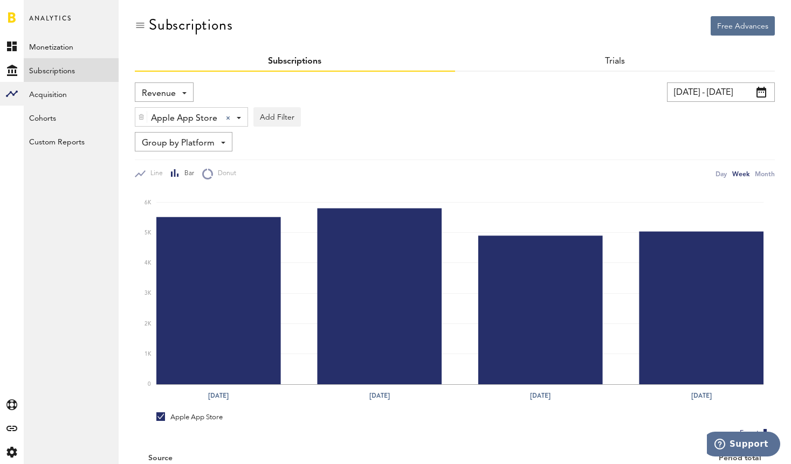
click at [162, 95] on span "Revenue" at bounding box center [159, 94] width 34 height 18
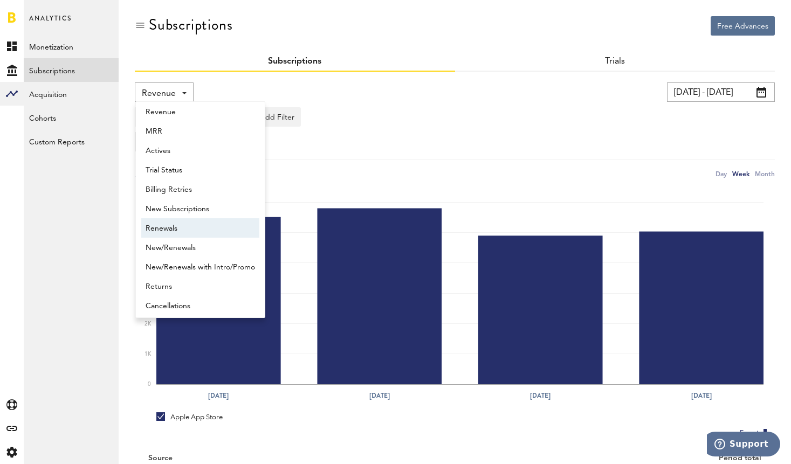
click at [178, 222] on span "Renewals" at bounding box center [200, 228] width 109 height 18
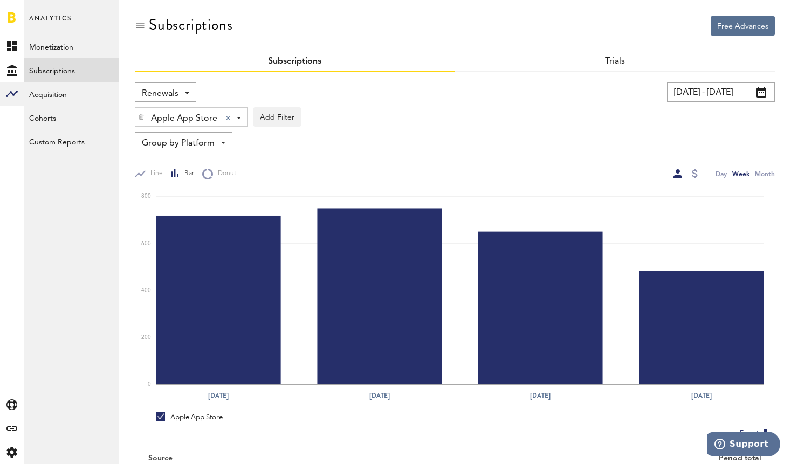
click at [177, 93] on span "Renewals" at bounding box center [160, 94] width 37 height 18
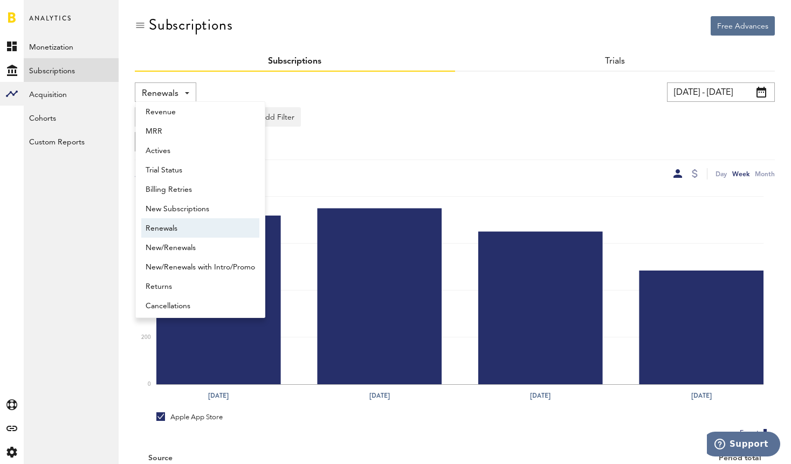
scroll to position [9, 0]
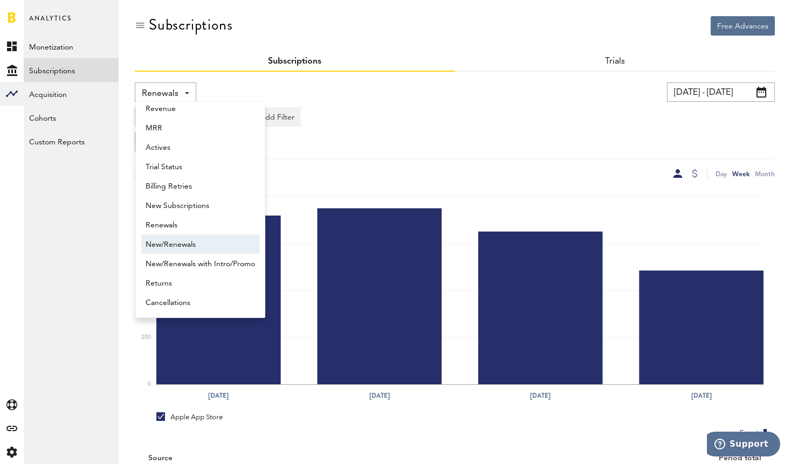
click at [177, 246] on span "New/Renewals" at bounding box center [200, 245] width 109 height 18
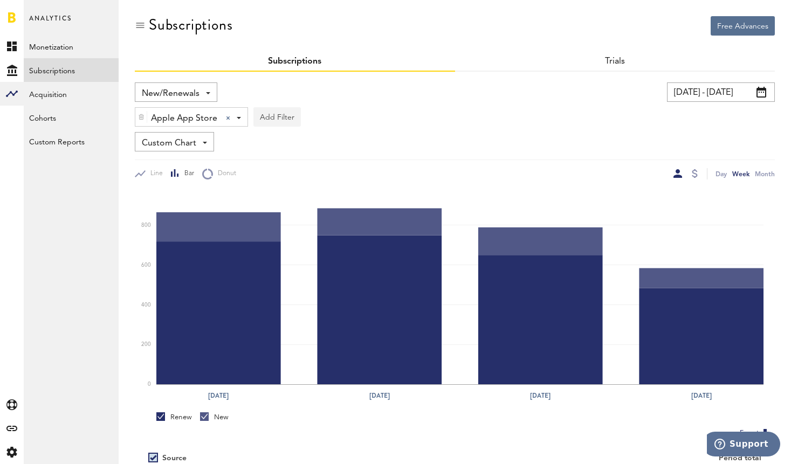
click at [275, 119] on button "Add Filter" at bounding box center [276, 116] width 47 height 19
click at [301, 202] on li "Subscription durations" at bounding box center [302, 203] width 87 height 19
click at [332, 117] on div "Subscription durations" at bounding box center [317, 118] width 95 height 18
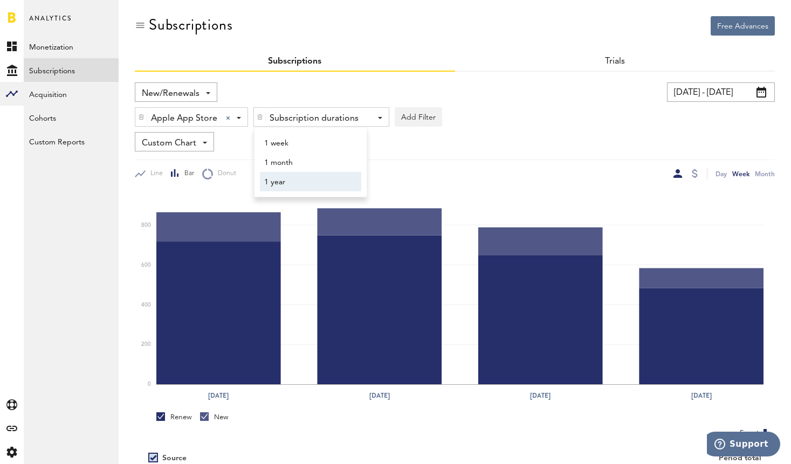
click at [281, 181] on span "1 year" at bounding box center [305, 182] width 82 height 18
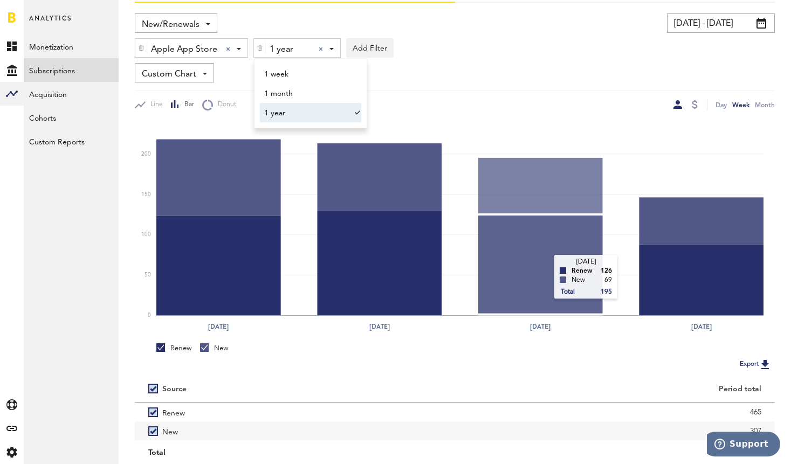
scroll to position [63, 0]
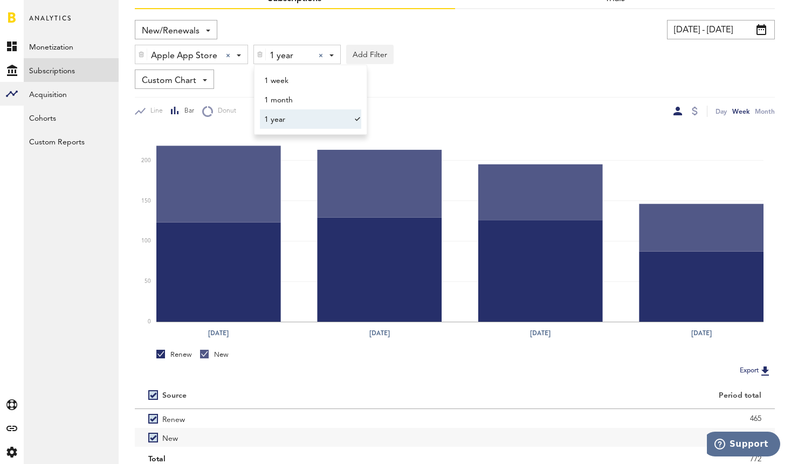
click at [331, 121] on span "1 year" at bounding box center [305, 120] width 82 height 18
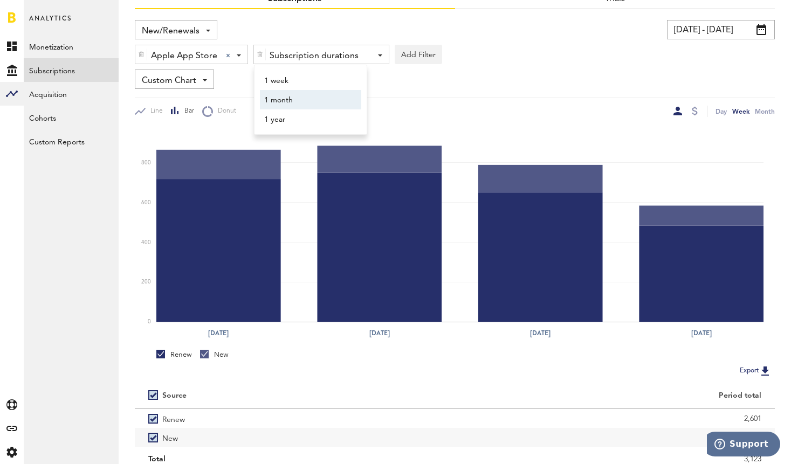
click at [123, 139] on div "Free Advances Subscriptions Subscriptions Trials New/Renewals Revenue MRR Activ…" at bounding box center [455, 210] width 672 height 547
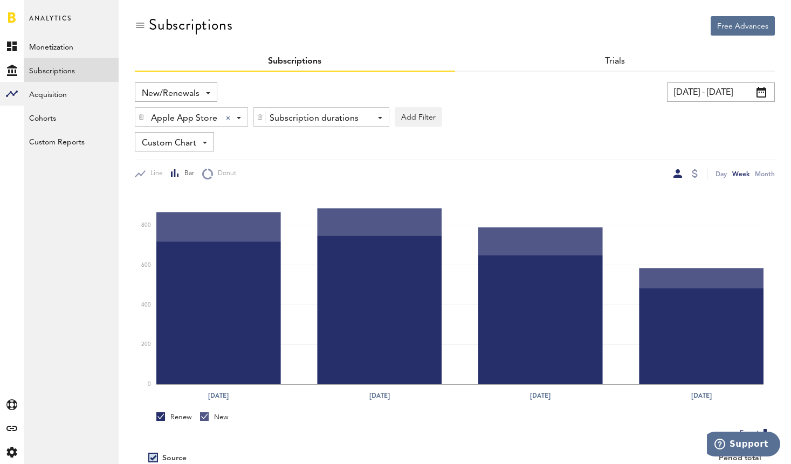
click at [318, 120] on div "Subscription durations" at bounding box center [317, 118] width 95 height 18
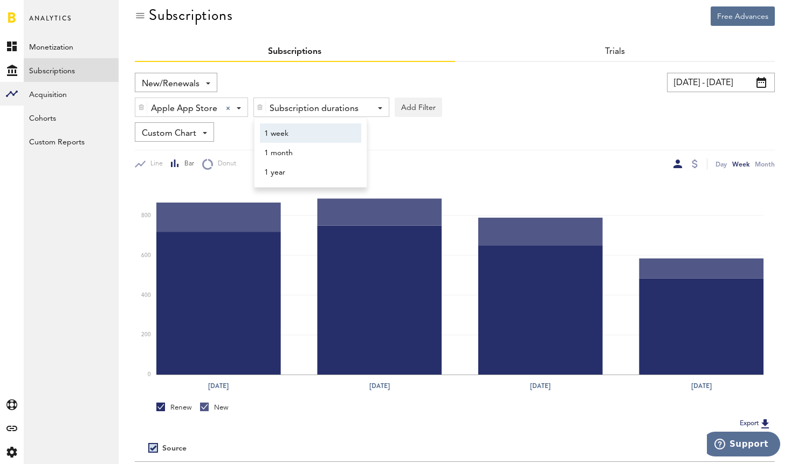
click at [304, 128] on span "1 week" at bounding box center [305, 134] width 82 height 18
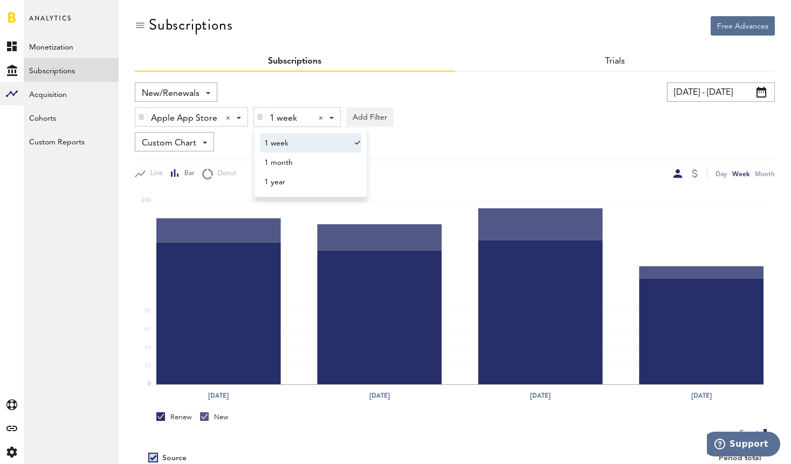
click at [297, 149] on span "1 week" at bounding box center [305, 143] width 82 height 18
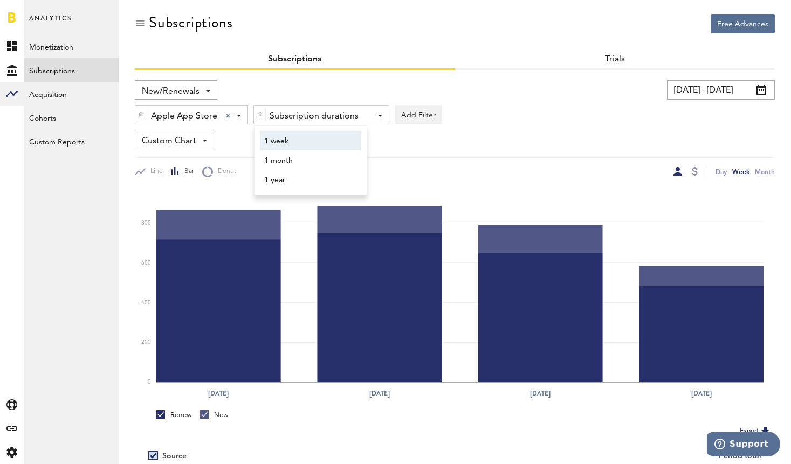
click at [301, 139] on span "1 week" at bounding box center [305, 141] width 82 height 18
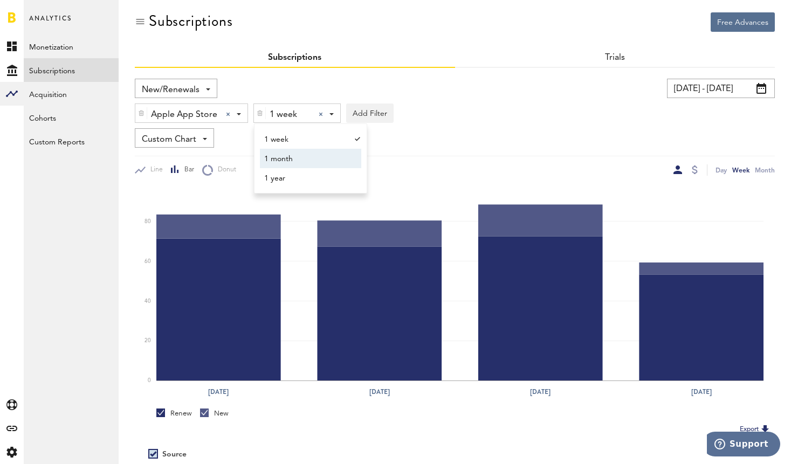
click at [301, 158] on span "1 month" at bounding box center [305, 159] width 82 height 18
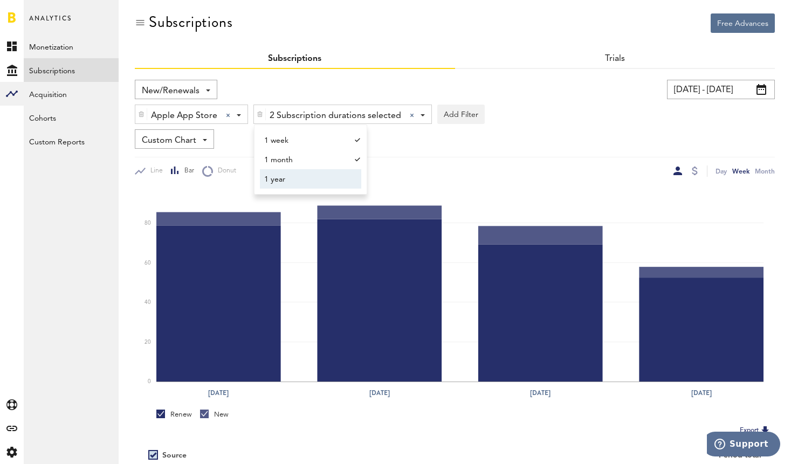
click at [299, 176] on span "1 year" at bounding box center [305, 179] width 82 height 18
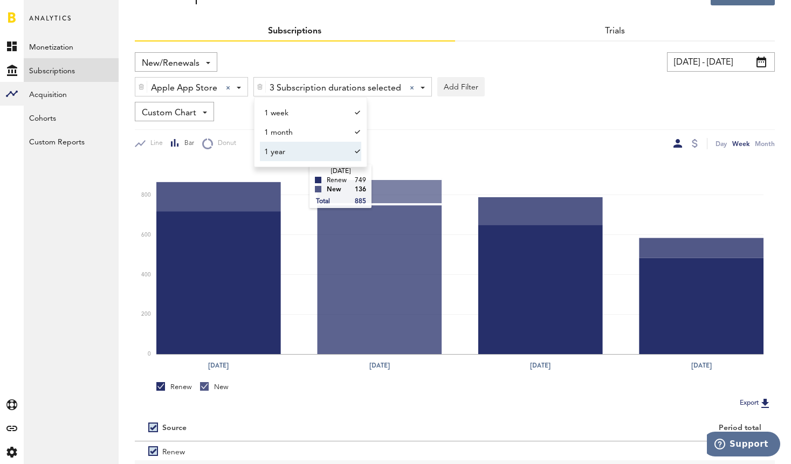
scroll to position [31, 0]
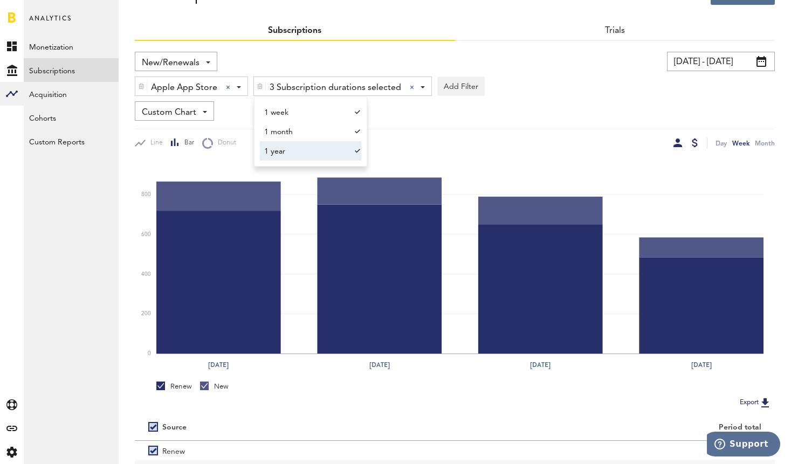
click at [697, 142] on div at bounding box center [695, 143] width 6 height 9
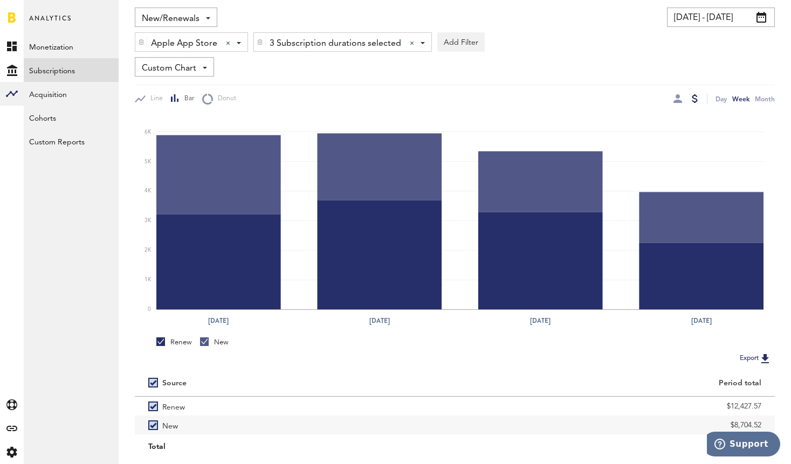
scroll to position [71, 0]
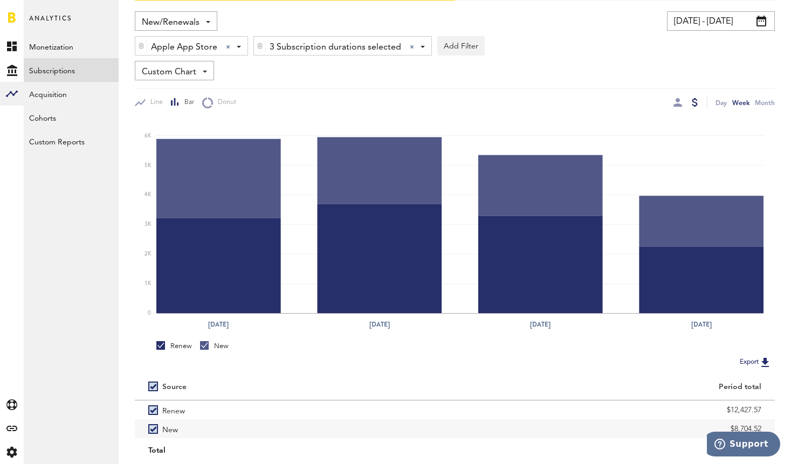
click at [313, 48] on span "3 Subscription durations selected" at bounding box center [336, 47] width 132 height 18
drag, startPoint x: 333, startPoint y: 78, endPoint x: 325, endPoint y: 84, distance: 10.4
click at [333, 78] on span "1 week" at bounding box center [305, 72] width 82 height 18
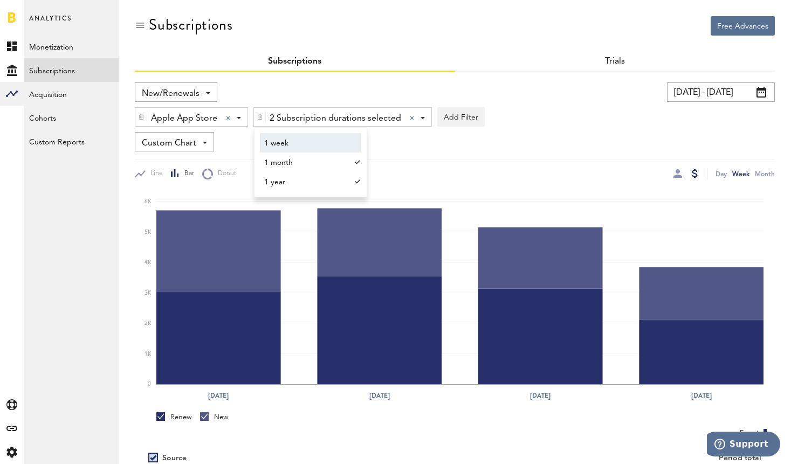
click at [315, 151] on span "1 week" at bounding box center [305, 143] width 82 height 18
click at [319, 148] on span "1 week" at bounding box center [305, 143] width 82 height 18
click at [316, 164] on span "1 month" at bounding box center [305, 163] width 82 height 18
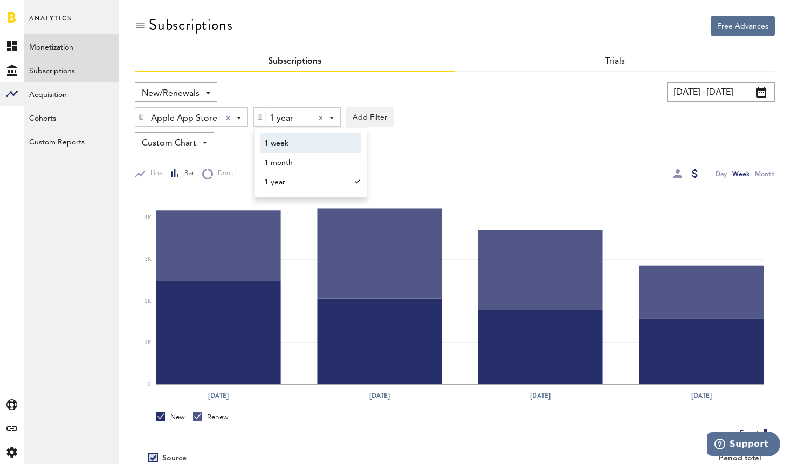
click at [58, 46] on link "Monetization" at bounding box center [71, 47] width 95 height 24
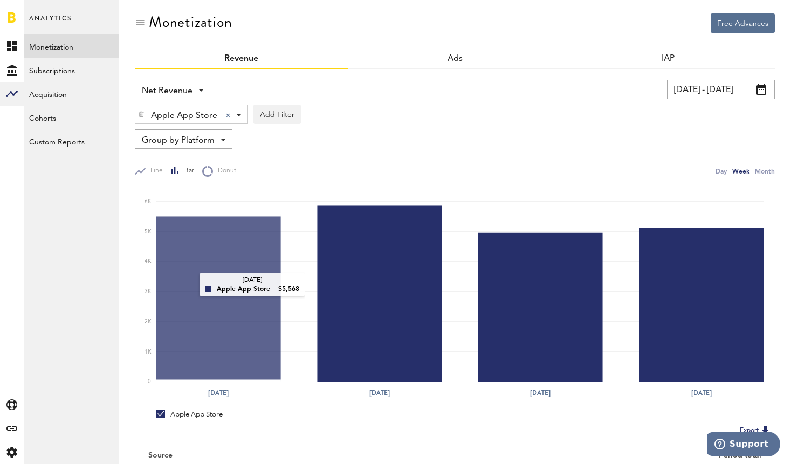
scroll to position [3, 0]
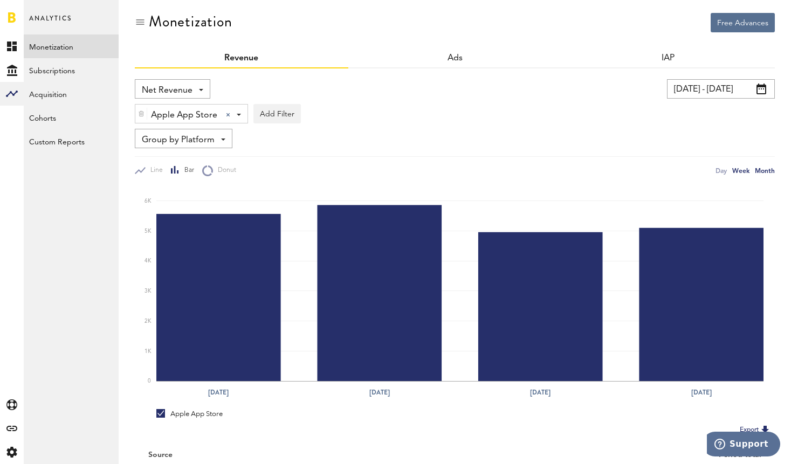
click at [760, 172] on div "Month" at bounding box center [765, 170] width 20 height 11
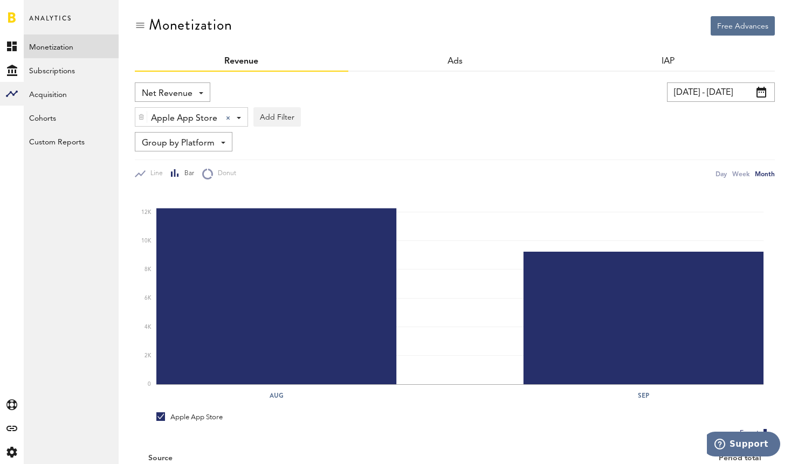
click at [220, 118] on div "Apple App Store" at bounding box center [187, 118] width 73 height 18
click at [226, 118] on div at bounding box center [228, 118] width 4 height 4
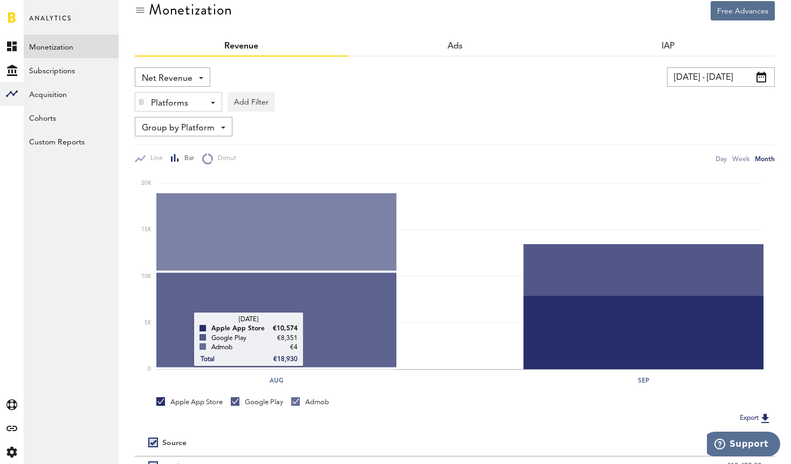
scroll to position [10, 0]
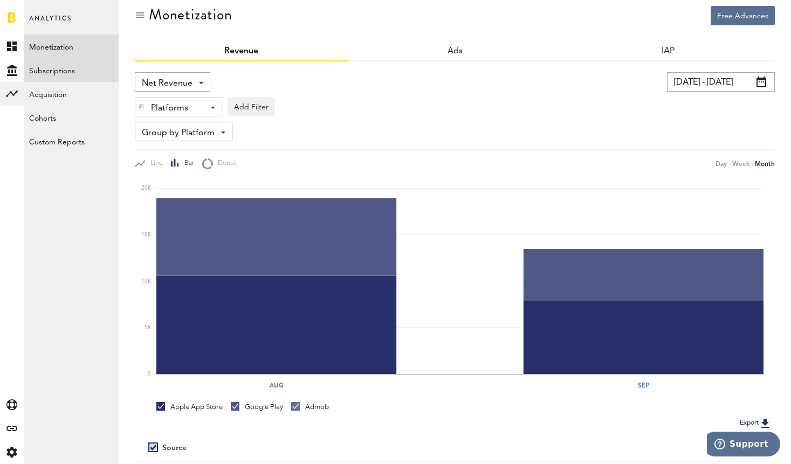
click at [50, 70] on link "Subscriptions" at bounding box center [71, 70] width 95 height 24
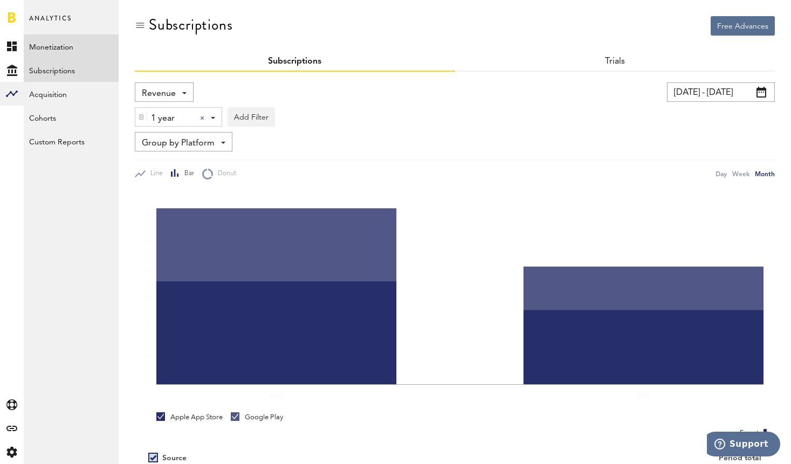
click at [57, 47] on link "Monetization" at bounding box center [71, 47] width 95 height 24
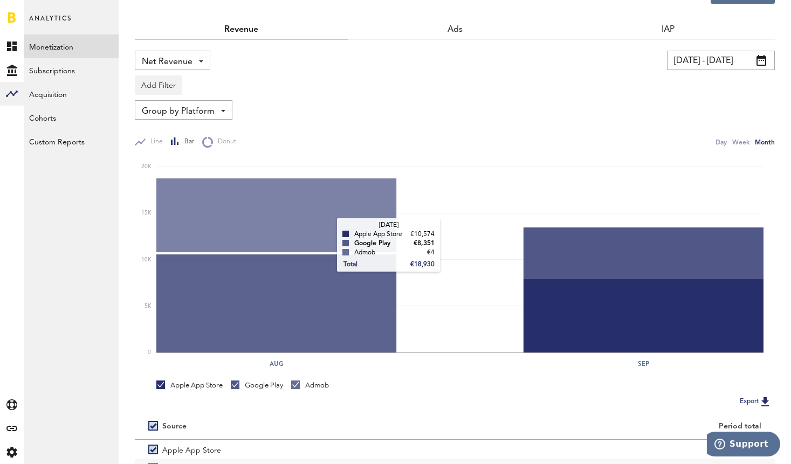
scroll to position [30, 0]
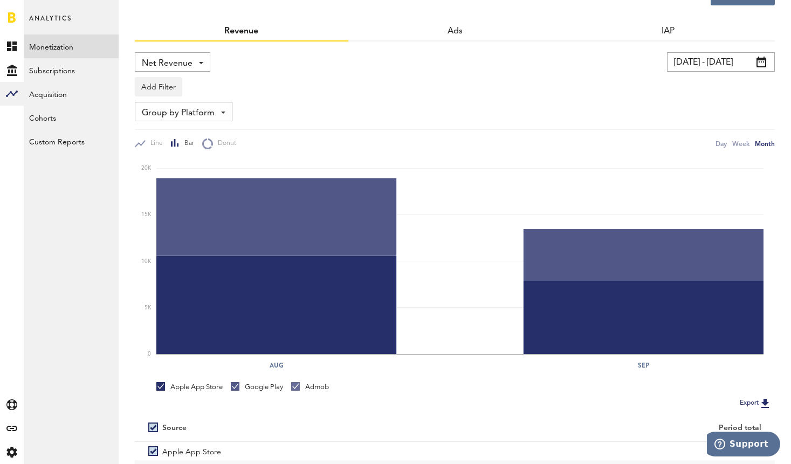
click at [684, 68] on input "17.08.25 - 13.09.25" at bounding box center [721, 61] width 108 height 19
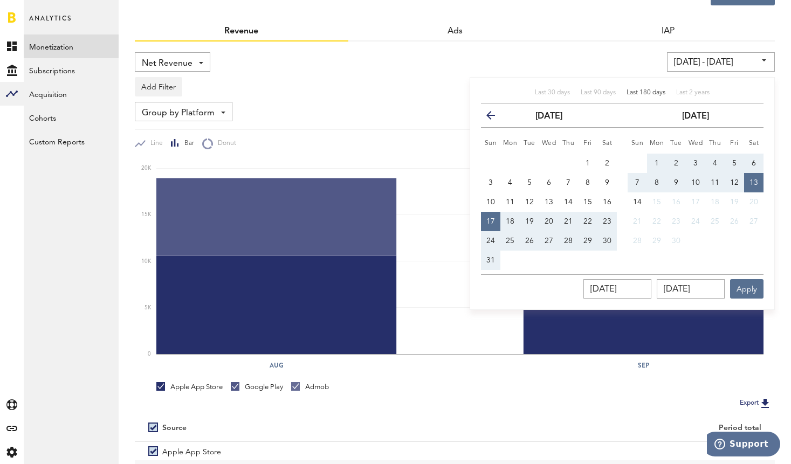
click at [654, 91] on span "Last 180 days" at bounding box center [645, 92] width 39 height 6
type input "17.03.25 - 13.09.25"
type input "17.03.2025"
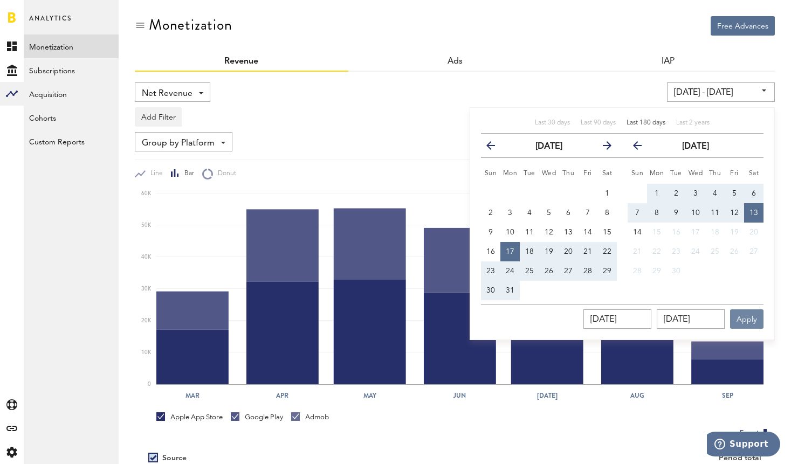
drag, startPoint x: 748, startPoint y: 318, endPoint x: 742, endPoint y: 313, distance: 7.7
click at [748, 318] on button "Apply" at bounding box center [746, 318] width 33 height 19
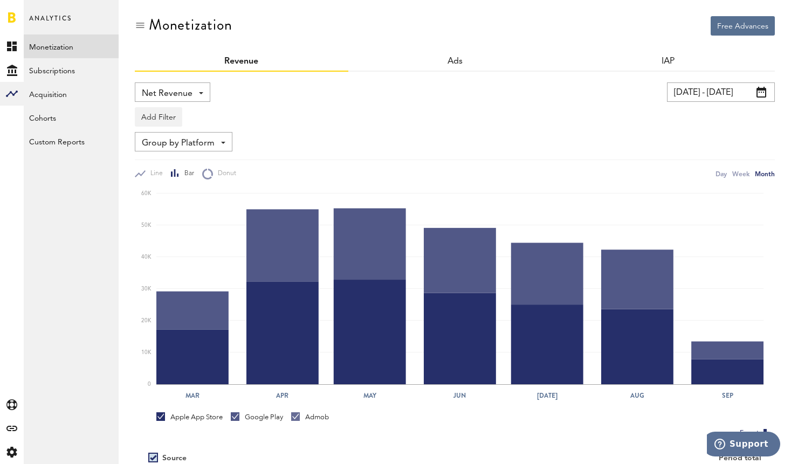
click at [726, 90] on input "17.03.25 - 13.09.25" at bounding box center [721, 91] width 108 height 19
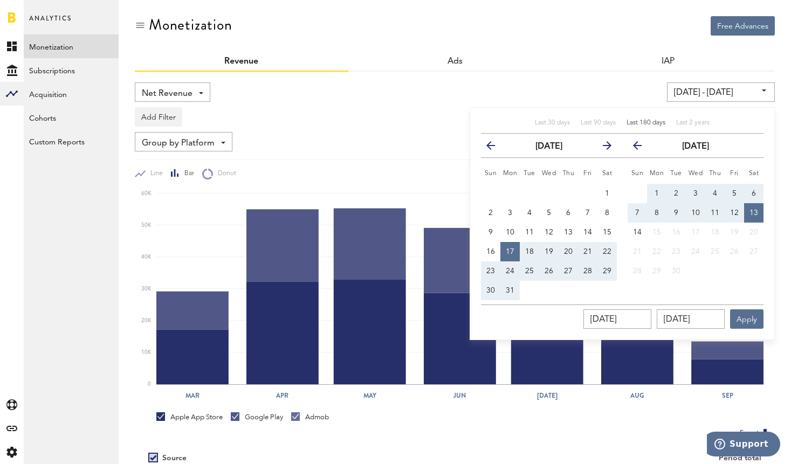
scroll to position [1, 0]
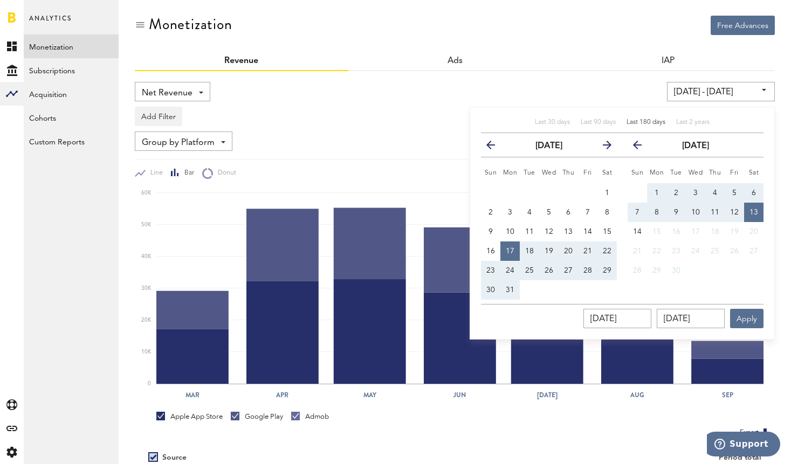
click at [736, 64] on div "IAP" at bounding box center [667, 61] width 213 height 19
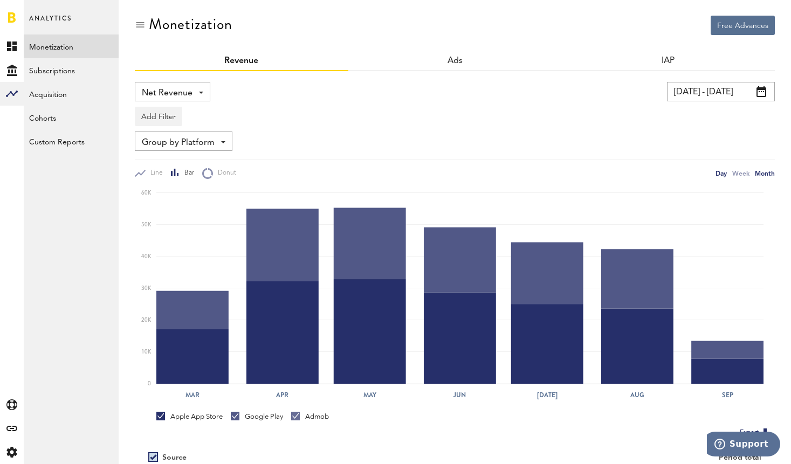
click at [721, 176] on div "Day" at bounding box center [720, 173] width 11 height 11
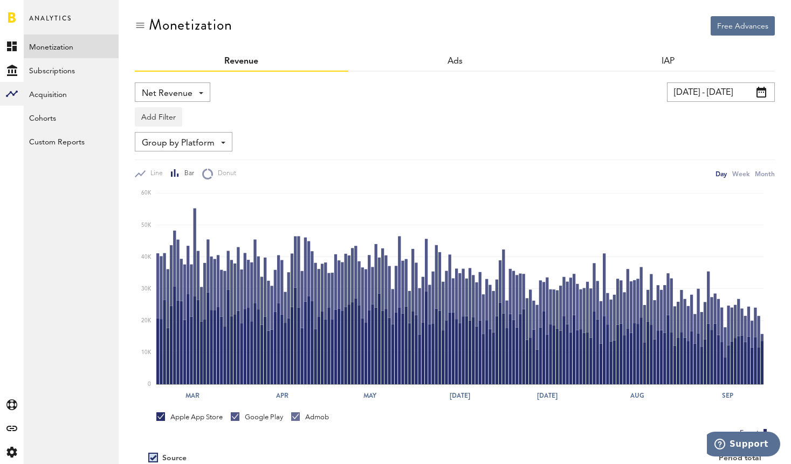
click at [721, 176] on div "Day" at bounding box center [720, 173] width 11 height 11
click at [762, 173] on div "Month" at bounding box center [765, 173] width 20 height 11
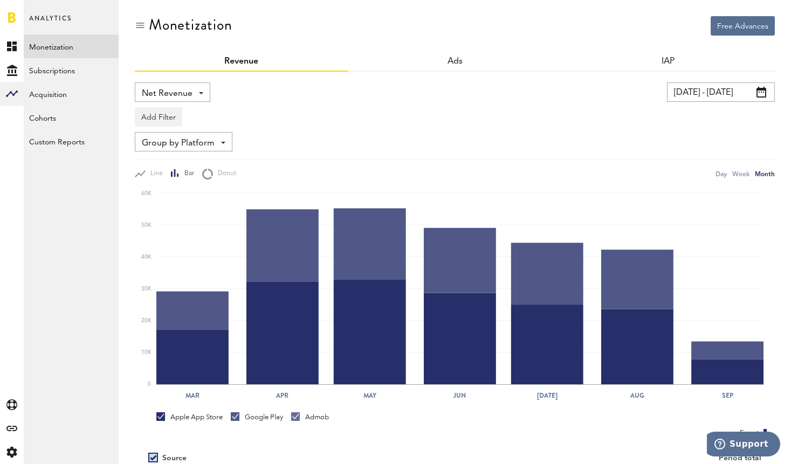
click at [60, 41] on link "Monetization" at bounding box center [71, 47] width 95 height 24
